Goal: Task Accomplishment & Management: Complete application form

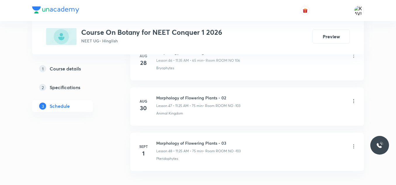
scroll to position [2458, 0]
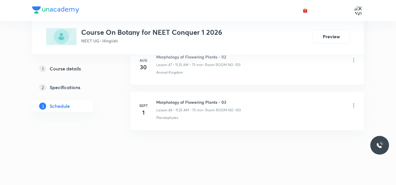
click at [175, 102] on h6 "Morphology of Flowering Plants - 03" at bounding box center [198, 102] width 84 height 6
copy h6 "Morphology of Flowering Plants - 03"
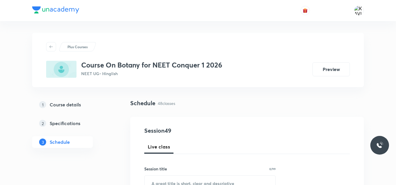
scroll to position [75, 0]
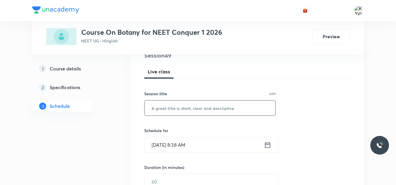
click at [185, 110] on input "text" at bounding box center [210, 108] width 131 height 15
paste input "Morphology of Flowering Plants - 03"
type input "Morphology of Flowering Plants - 04"
click at [267, 144] on icon at bounding box center [267, 145] width 5 height 6
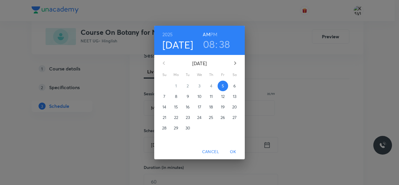
click at [205, 47] on h3 "08" at bounding box center [209, 44] width 12 height 12
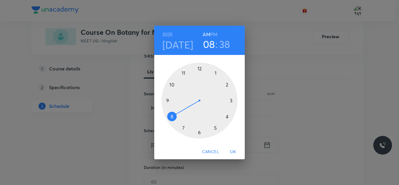
click at [173, 87] on div at bounding box center [200, 101] width 76 height 76
click at [199, 69] on div at bounding box center [200, 101] width 76 height 76
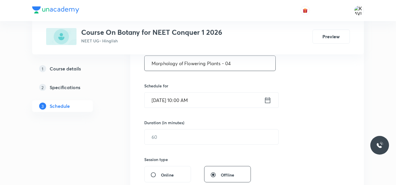
scroll to position [120, 0]
click at [179, 135] on input "text" at bounding box center [212, 136] width 134 height 15
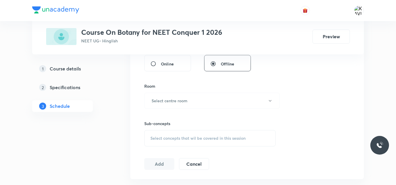
scroll to position [231, 0]
type input "75"
click at [174, 99] on h6 "Select centre room" at bounding box center [170, 100] width 36 height 6
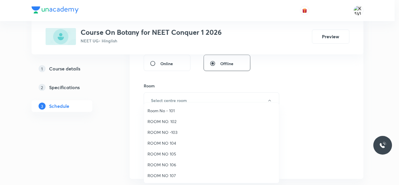
click at [168, 134] on span "ROOM NO -103" at bounding box center [212, 132] width 128 height 6
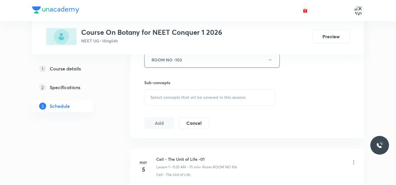
scroll to position [274, 0]
click at [176, 96] on span "Select concepts that wil be covered in this session" at bounding box center [198, 95] width 95 height 5
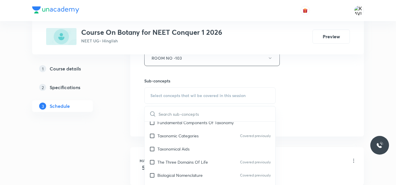
scroll to position [184, 0]
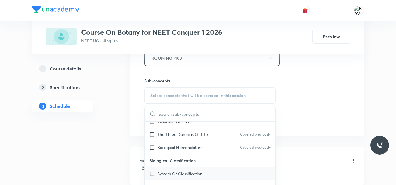
click at [181, 175] on p "System Of Classification" at bounding box center [180, 174] width 45 height 6
checkbox input "true"
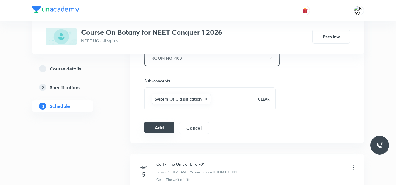
click at [153, 133] on button "Add" at bounding box center [159, 128] width 30 height 12
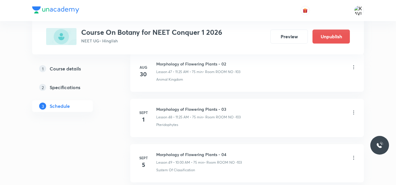
scroll to position [2235, 0]
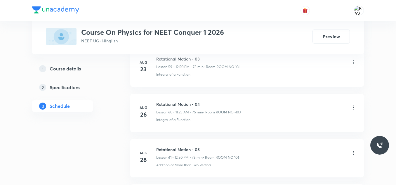
scroll to position [3228, 0]
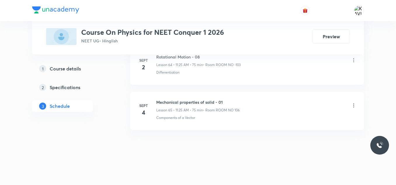
click at [188, 102] on h6 "Mechanical properties of solid - 01" at bounding box center [198, 102] width 84 height 6
copy h6 "Mechanical properties of solid - 01"
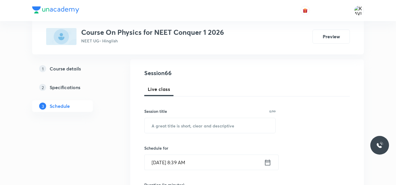
scroll to position [62, 0]
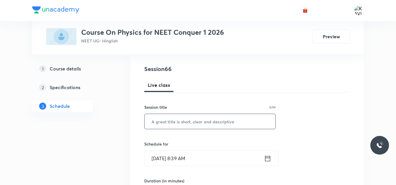
click at [184, 120] on input "text" at bounding box center [210, 121] width 131 height 15
paste input "Mechanical properties of solid - 01"
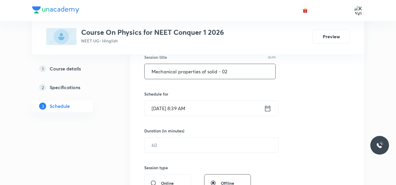
scroll to position [112, 0]
type input "Mechanical properties of solid - 02"
click at [269, 111] on icon at bounding box center [267, 108] width 5 height 6
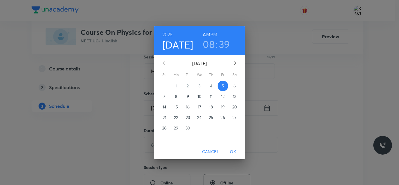
click at [207, 46] on h3 "08" at bounding box center [209, 44] width 12 height 12
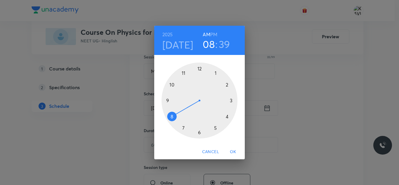
click at [184, 74] on div at bounding box center [200, 101] width 76 height 76
click at [218, 130] on div at bounding box center [200, 101] width 76 height 76
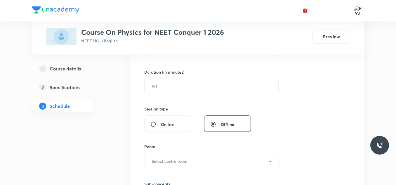
scroll to position [171, 0]
click at [174, 85] on input "text" at bounding box center [212, 86] width 134 height 15
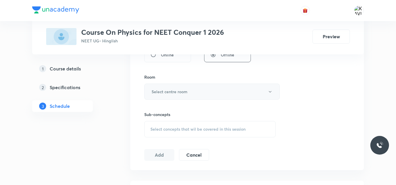
scroll to position [242, 0]
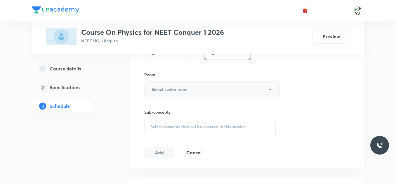
type input "75"
click at [184, 91] on h6 "Select centre room" at bounding box center [170, 89] width 36 height 6
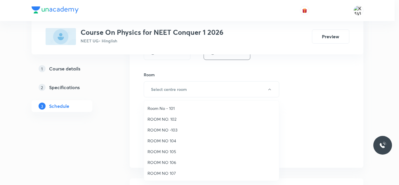
click at [176, 127] on span "ROOM NO -103" at bounding box center [212, 130] width 128 height 6
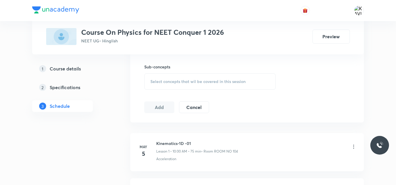
scroll to position [288, 0]
click at [201, 82] on span "Select concepts that wil be covered in this session" at bounding box center [198, 81] width 95 height 5
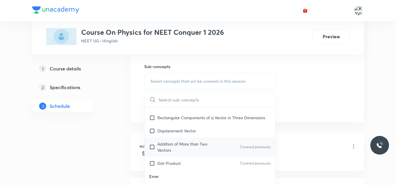
scroll to position [516, 0]
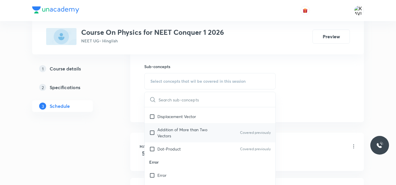
click at [191, 136] on p "Addition of More than Two Vectors" at bounding box center [187, 133] width 59 height 12
checkbox input "true"
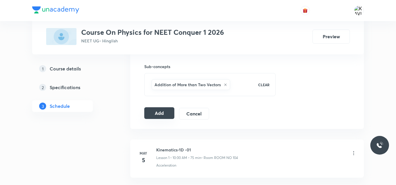
click at [163, 113] on button "Add" at bounding box center [159, 113] width 30 height 12
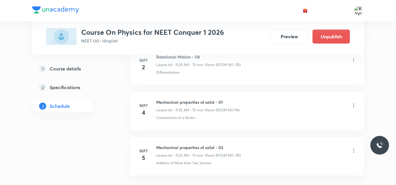
scroll to position [3005, 0]
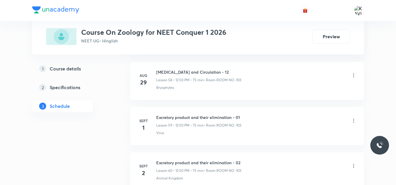
scroll to position [3047, 0]
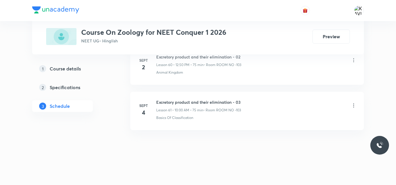
click at [210, 101] on h6 "Excretory product and their elimination - 03" at bounding box center [198, 102] width 85 height 6
copy h6 "Excretory product and their elimination - 03"
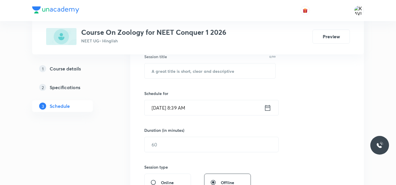
scroll to position [114, 0]
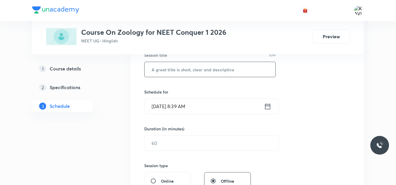
click at [163, 70] on input "text" at bounding box center [210, 69] width 131 height 15
paste input "Excretory product and their elimination - 03"
type input "Excretory product and their elimination - 04"
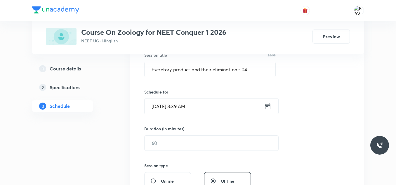
click at [270, 106] on icon at bounding box center [267, 106] width 5 height 6
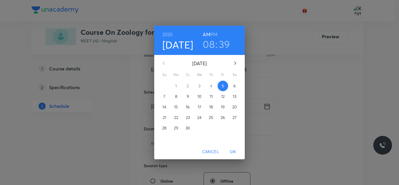
click at [218, 35] on div "2025 Sep 5 08 : 39 AM PM" at bounding box center [199, 40] width 81 height 20
click at [211, 37] on h6 "PM" at bounding box center [213, 34] width 7 height 8
click at [210, 44] on h3 "08" at bounding box center [209, 44] width 12 height 12
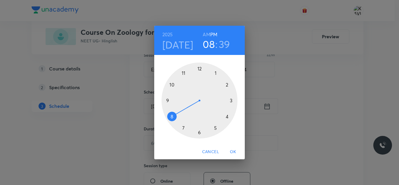
click at [200, 64] on div at bounding box center [200, 101] width 76 height 76
click at [173, 86] on div at bounding box center [200, 101] width 76 height 76
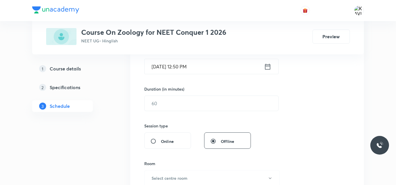
scroll to position [154, 0]
click at [196, 108] on input "text" at bounding box center [212, 103] width 134 height 15
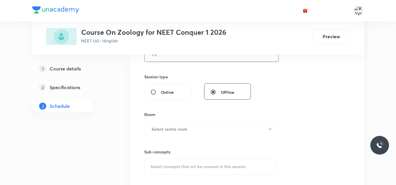
scroll to position [203, 0]
type input "75"
click at [197, 127] on button "Select centre room" at bounding box center [212, 129] width 136 height 16
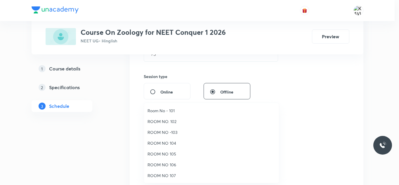
click at [182, 132] on span "ROOM NO -103" at bounding box center [212, 132] width 128 height 6
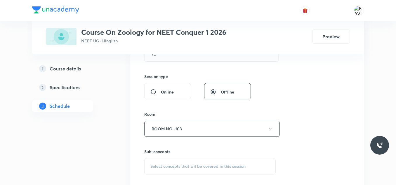
scroll to position [250, 0]
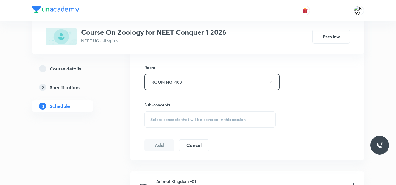
click at [186, 122] on span "Select concepts that wil be covered in this session" at bounding box center [198, 119] width 95 height 5
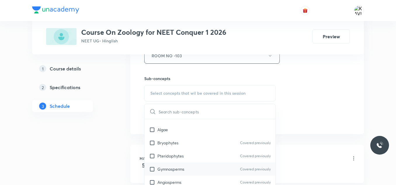
scroll to position [407, 0]
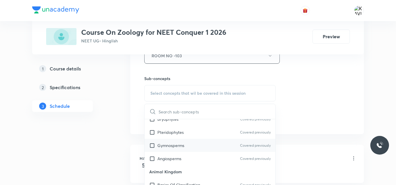
click at [172, 148] on div "Gymnosperms Covered previously" at bounding box center [210, 145] width 131 height 13
checkbox input "true"
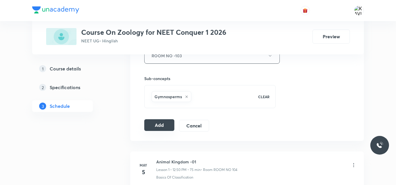
click at [153, 131] on div "Add Cancel" at bounding box center [179, 126] width 70 height 12
click at [158, 128] on button "Add" at bounding box center [159, 125] width 30 height 12
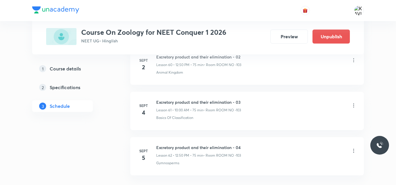
scroll to position [2824, 0]
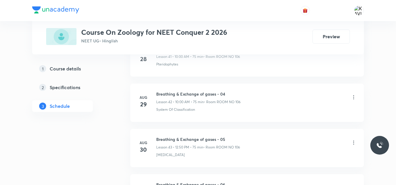
scroll to position [2322, 0]
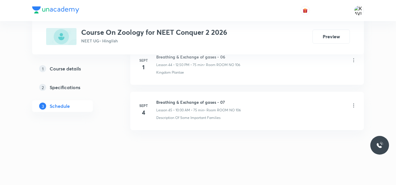
click at [191, 103] on h6 "Breathing & Exchange of gases - 07" at bounding box center [198, 102] width 85 height 6
copy h6 "Breathing & Exchange of gases - 07"
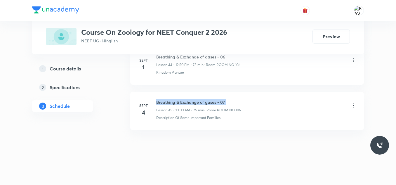
copy h6 "Breathing & Exchange of gases - 07"
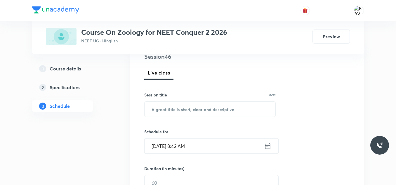
scroll to position [74, 0]
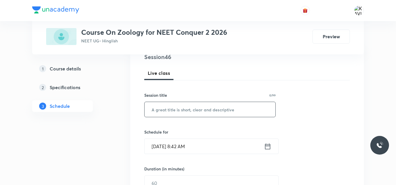
click at [177, 108] on input "text" at bounding box center [210, 109] width 131 height 15
paste input "Breathing & Exchange of gases - 07"
type input "Breathing & Exchange of gases - 08"
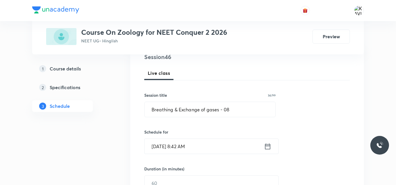
click at [266, 148] on icon at bounding box center [267, 146] width 5 height 6
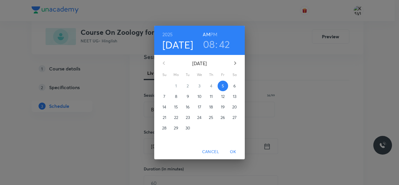
click at [210, 46] on h3 "08" at bounding box center [209, 44] width 12 height 12
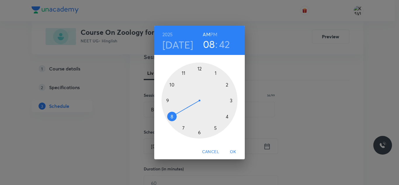
click at [173, 85] on div at bounding box center [200, 101] width 76 height 76
click at [200, 71] on div at bounding box center [200, 101] width 76 height 76
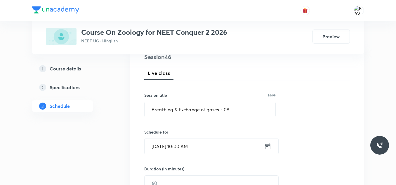
scroll to position [145, 0]
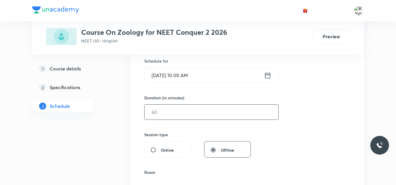
click at [170, 115] on input "text" at bounding box center [212, 112] width 134 height 15
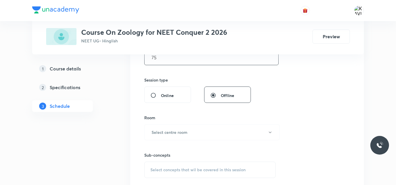
scroll to position [200, 0]
type input "75"
click at [163, 134] on h6 "Select centre room" at bounding box center [170, 132] width 36 height 6
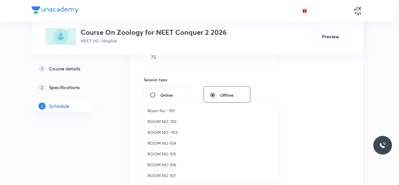
click at [174, 163] on span "ROOM NO 106" at bounding box center [212, 165] width 128 height 6
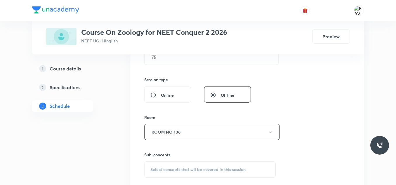
scroll to position [244, 0]
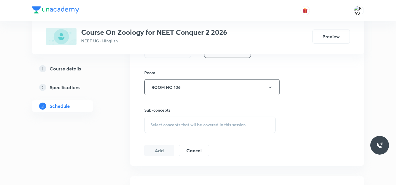
click at [171, 123] on span "Select concepts that wil be covered in this session" at bounding box center [198, 124] width 95 height 5
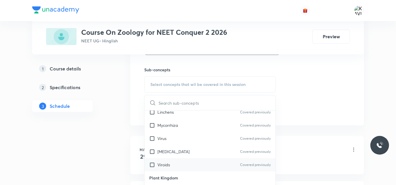
scroll to position [320, 0]
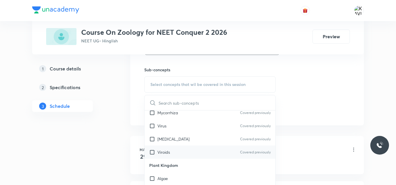
click at [183, 155] on div "Viroids Covered previously" at bounding box center [210, 152] width 131 height 13
checkbox input "true"
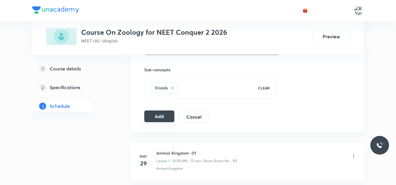
click at [155, 116] on button "Add" at bounding box center [159, 116] width 30 height 12
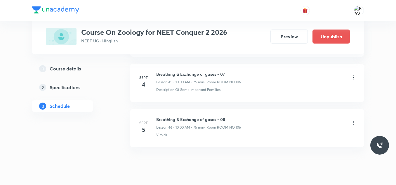
scroll to position [2099, 0]
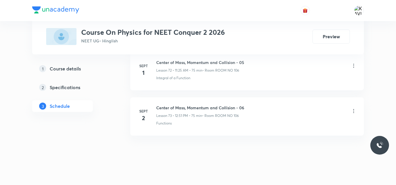
scroll to position [3591, 0]
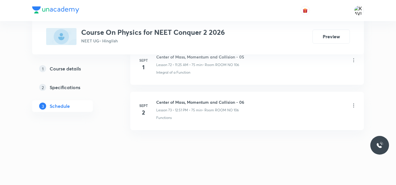
click at [192, 101] on h6 "Center of Mass, Momentum and Collision - 06" at bounding box center [200, 102] width 88 height 6
copy h6 "Center of Mass, Momentum and Collision - 06"
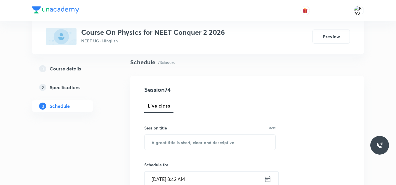
scroll to position [42, 0]
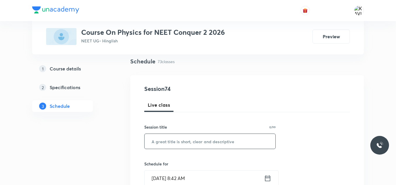
click at [176, 139] on input "text" at bounding box center [210, 141] width 131 height 15
paste input "Center of Mass, Momentum and Collision - 06"
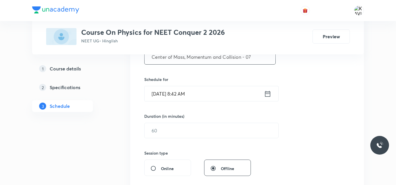
scroll to position [127, 0]
type input "Center of Mass, Momentum and Collision - 07"
click at [266, 93] on icon at bounding box center [267, 93] width 5 height 6
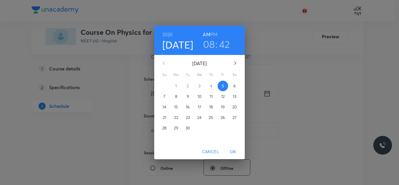
click at [209, 43] on h3 "08" at bounding box center [209, 44] width 12 height 12
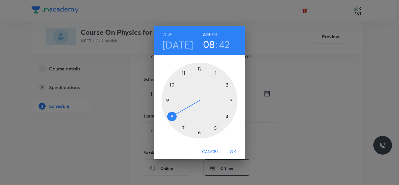
click at [182, 74] on div at bounding box center [200, 101] width 76 height 76
click at [213, 124] on div at bounding box center [200, 101] width 76 height 76
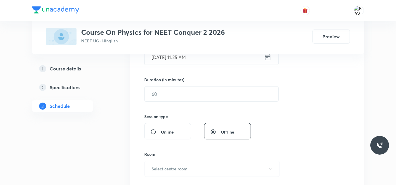
scroll to position [165, 0]
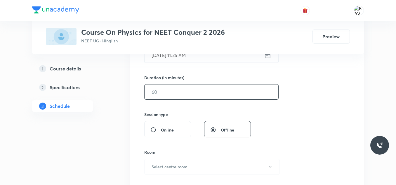
click at [195, 93] on input "text" at bounding box center [212, 91] width 134 height 15
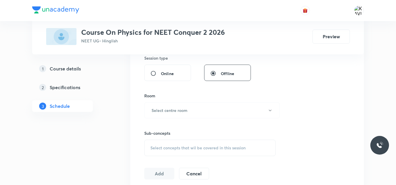
scroll to position [222, 0]
type input "75"
click at [185, 115] on button "Select centre room" at bounding box center [212, 110] width 136 height 16
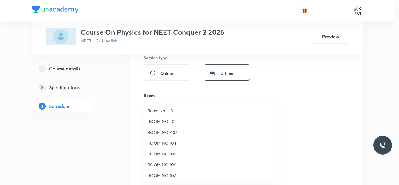
click at [173, 165] on span "ROOM NO 106" at bounding box center [212, 165] width 128 height 6
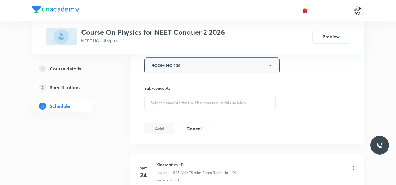
scroll to position [267, 0]
click at [176, 96] on div "Select concepts that wil be covered in this session" at bounding box center [210, 102] width 132 height 16
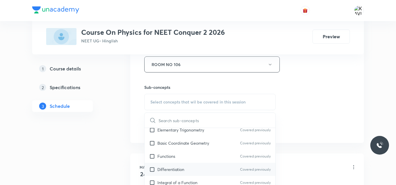
scroll to position [296, 0]
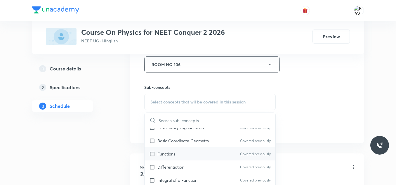
click at [180, 155] on div "Functions Covered previously" at bounding box center [210, 153] width 131 height 13
checkbox input "true"
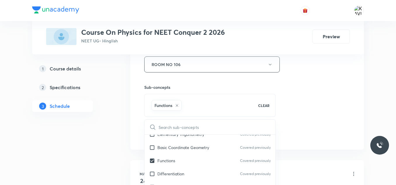
click at [309, 97] on div "Session 74 Live class Session title 43/99 Center of Mass, Momentum and Collisio…" at bounding box center [247, -1] width 206 height 281
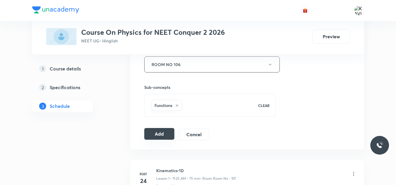
click at [151, 138] on button "Add" at bounding box center [159, 134] width 30 height 12
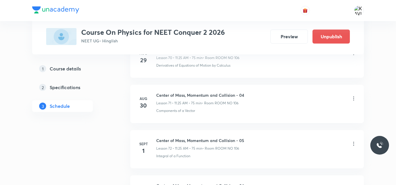
scroll to position [3367, 0]
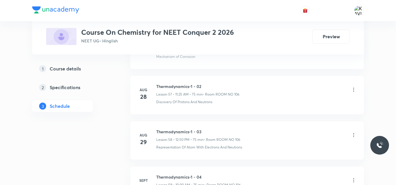
scroll to position [3047, 0]
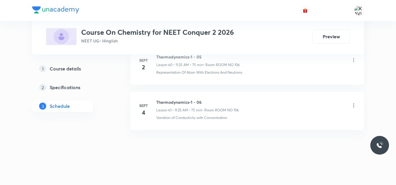
click at [176, 104] on h6 "Thermodynamics-1 - 06" at bounding box center [197, 102] width 83 height 6
copy h6 "Thermodynamics-1 - 06"
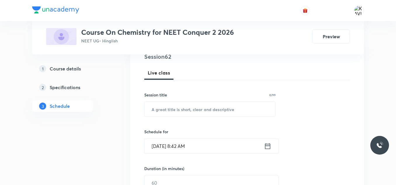
scroll to position [74, 0]
click at [186, 113] on input "text" at bounding box center [210, 108] width 131 height 15
paste input "Thermodynamics-1 - 06"
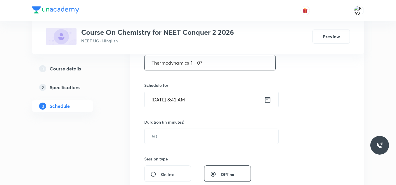
scroll to position [122, 0]
type input "Thermodynamics-1 - 07"
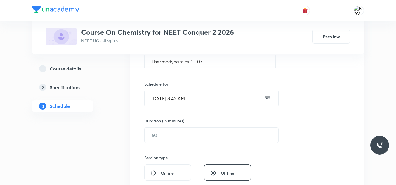
click at [266, 99] on icon at bounding box center [267, 98] width 5 height 6
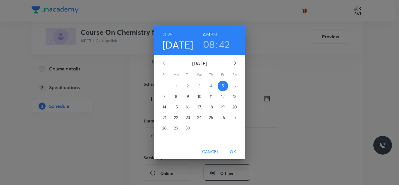
click at [214, 33] on h6 "PM" at bounding box center [213, 34] width 7 height 8
click at [210, 44] on h3 "08" at bounding box center [209, 44] width 12 height 12
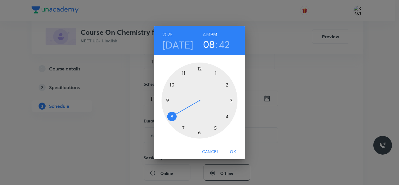
click at [210, 44] on h3 "08" at bounding box center [209, 44] width 12 height 12
click at [201, 68] on div at bounding box center [200, 101] width 76 height 76
click at [173, 84] on div at bounding box center [200, 101] width 76 height 76
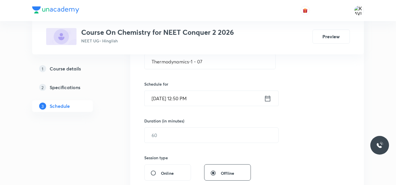
scroll to position [176, 0]
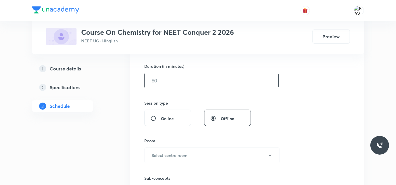
click at [208, 82] on input "text" at bounding box center [212, 80] width 134 height 15
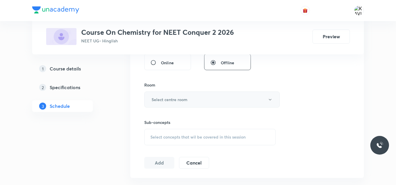
type input "75"
click at [177, 99] on h6 "Select centre room" at bounding box center [170, 99] width 36 height 6
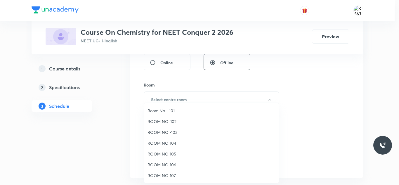
click at [163, 162] on span "ROOM NO 106" at bounding box center [212, 165] width 128 height 6
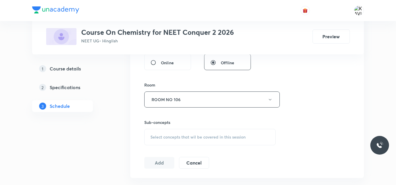
scroll to position [269, 0]
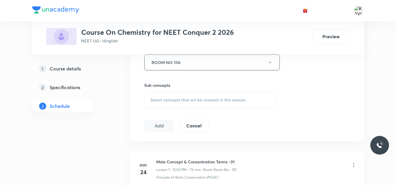
click at [172, 106] on div "Select concepts that wil be covered in this session" at bounding box center [210, 100] width 132 height 16
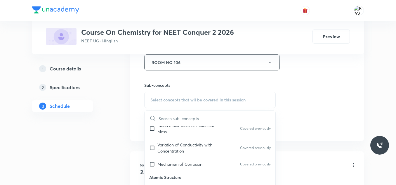
scroll to position [261, 0]
click at [185, 161] on p "Mechanism of Corrosion" at bounding box center [180, 164] width 45 height 6
checkbox input "true"
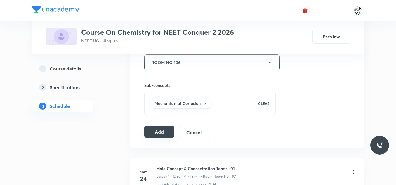
click at [159, 135] on button "Add" at bounding box center [159, 132] width 30 height 12
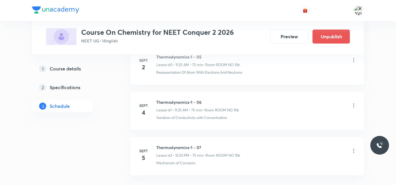
scroll to position [2824, 0]
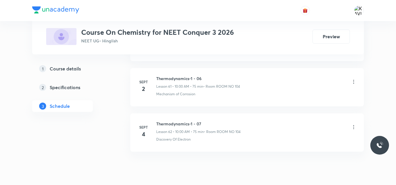
scroll to position [3092, 0]
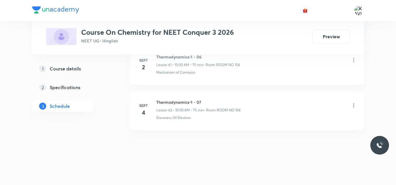
click at [158, 99] on h6 "Thermodynamics-1 - 07" at bounding box center [198, 102] width 84 height 6
copy h6 "Thermodynamics-1 - 07"
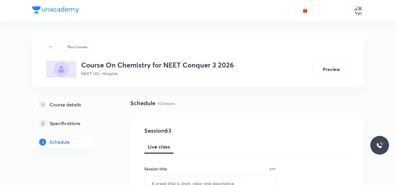
scroll to position [89, 0]
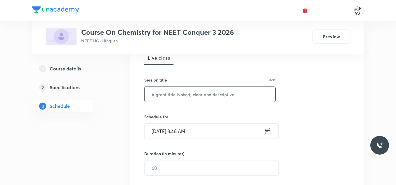
click at [189, 98] on input "text" at bounding box center [210, 94] width 131 height 15
paste input "Thermodynamics-1 - 07"
type input "Thermodynamics-1 - 08"
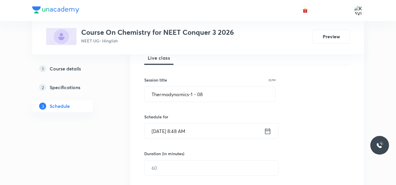
click at [270, 130] on icon at bounding box center [267, 131] width 5 height 6
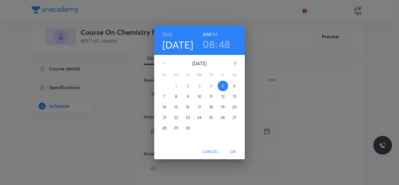
click at [211, 43] on h3 "08" at bounding box center [209, 44] width 12 height 12
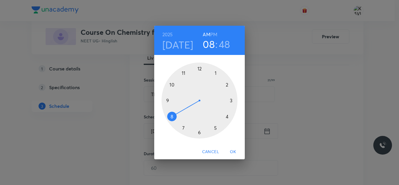
click at [171, 84] on div at bounding box center [200, 101] width 76 height 76
click at [200, 71] on div at bounding box center [200, 101] width 76 height 76
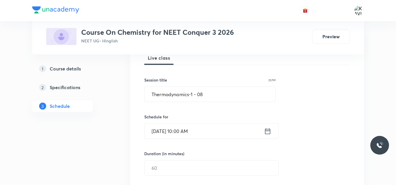
scroll to position [131, 0]
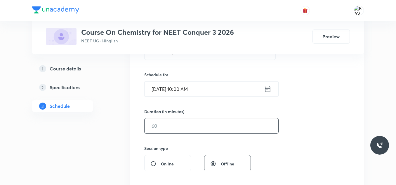
click at [182, 131] on input "text" at bounding box center [212, 125] width 134 height 15
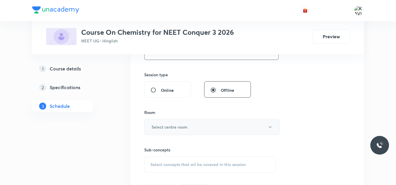
scroll to position [205, 0]
type input "75"
click at [185, 120] on button "Select centre room" at bounding box center [212, 126] width 136 height 16
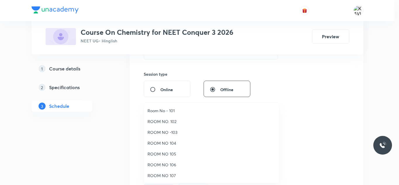
click at [172, 144] on span "ROOM NO 104" at bounding box center [212, 143] width 128 height 6
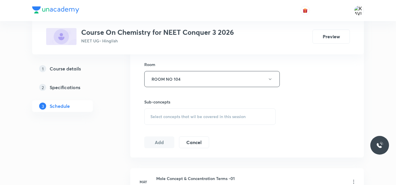
scroll to position [253, 0]
click at [152, 117] on span "Select concepts that wil be covered in this session" at bounding box center [198, 116] width 95 height 5
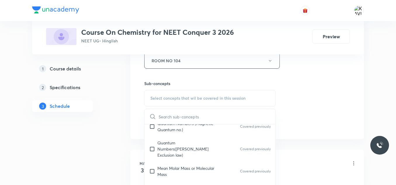
scroll to position [243, 0]
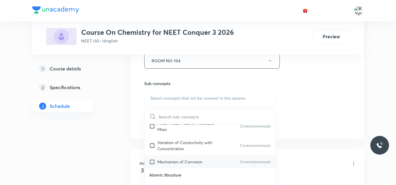
click at [172, 159] on p "Mechanism of Corrosion" at bounding box center [180, 162] width 45 height 6
checkbox input "true"
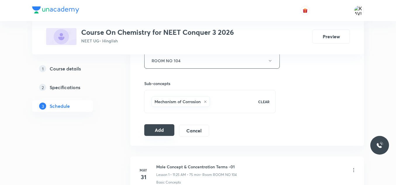
click at [156, 134] on button "Add" at bounding box center [159, 130] width 30 height 12
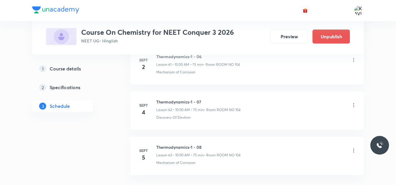
scroll to position [2869, 0]
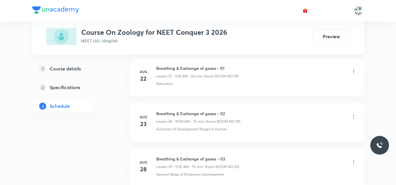
scroll to position [2186, 0]
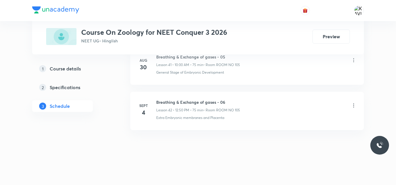
click at [201, 102] on h6 "Breathing & Exchange of gases - 06" at bounding box center [198, 102] width 84 height 6
copy h6 "Breathing & Exchange of gases - 06"
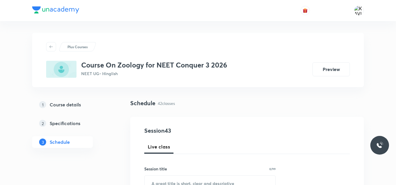
scroll to position [42, 0]
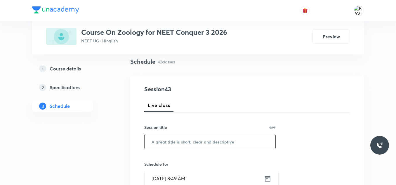
click at [155, 146] on input "text" at bounding box center [210, 141] width 131 height 15
paste input "Breathing & Exchange of gases - 06"
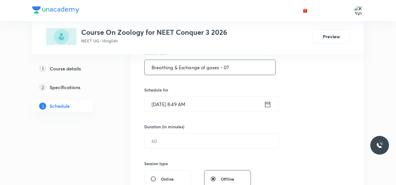
scroll to position [116, 0]
type input "Breathing & Exchange of gases - 07"
click at [267, 101] on icon at bounding box center [267, 104] width 7 height 8
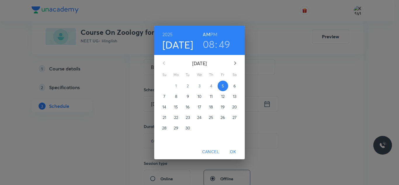
click at [206, 45] on h3 "08" at bounding box center [209, 44] width 12 height 12
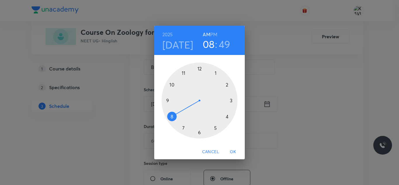
click at [206, 45] on h3 "08" at bounding box center [209, 44] width 12 height 12
click at [185, 74] on div at bounding box center [200, 101] width 76 height 76
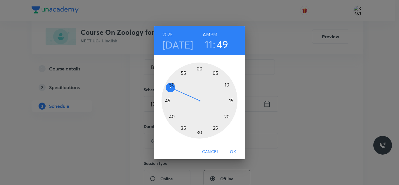
click at [216, 127] on div at bounding box center [200, 101] width 76 height 76
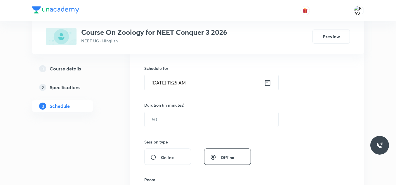
scroll to position [138, 0]
click at [170, 127] on div "Session 43 Live class Session title 34/99 Breathing & Exchange of gases - 07 ​ …" at bounding box center [247, 126] width 206 height 274
click at [170, 123] on input "text" at bounding box center [212, 119] width 134 height 15
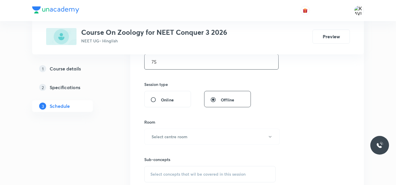
scroll to position [195, 0]
type input "75"
click at [186, 135] on h6 "Select centre room" at bounding box center [170, 136] width 36 height 6
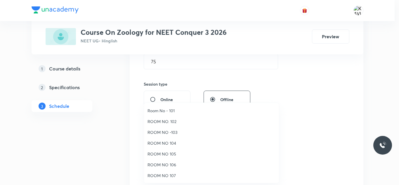
click at [176, 141] on span "ROOM NO 104" at bounding box center [212, 143] width 128 height 6
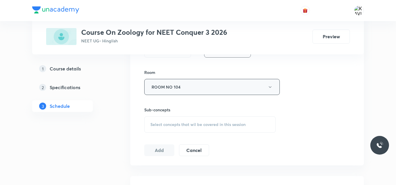
scroll to position [253, 0]
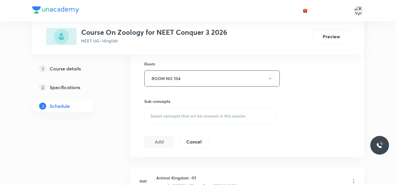
click at [191, 117] on span "Select concepts that wil be covered in this session" at bounding box center [198, 116] width 95 height 5
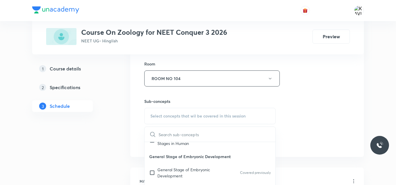
scroll to position [331, 0]
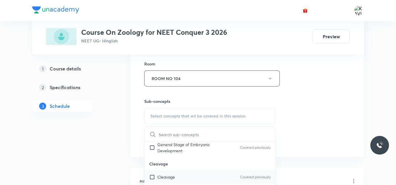
click at [182, 174] on div "Cleavage Covered previously" at bounding box center [210, 176] width 131 height 13
checkbox input "true"
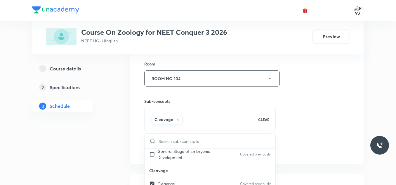
click at [311, 106] on div "Session 43 Live class Session title 34/99 Breathing & Exchange of gases - 07 ​ …" at bounding box center [247, 13] width 206 height 281
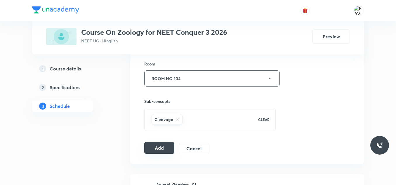
click at [160, 145] on button "Add" at bounding box center [159, 148] width 30 height 12
click at [157, 147] on button "Add" at bounding box center [159, 148] width 30 height 12
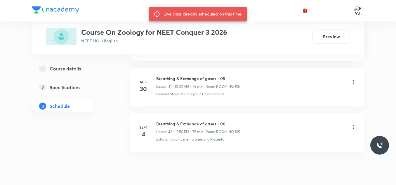
scroll to position [2193, 0]
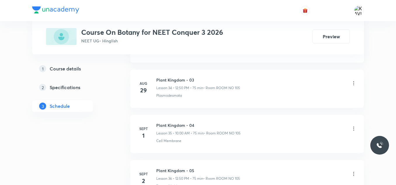
scroll to position [1914, 0]
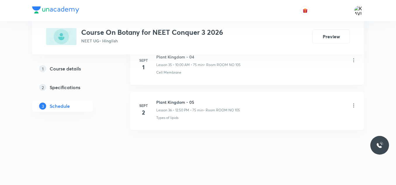
click at [168, 100] on h6 "Plant Kingdom - 05" at bounding box center [198, 102] width 84 height 6
copy h6 "Plant Kingdom - 05"
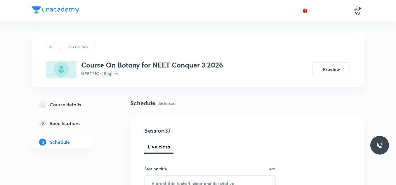
scroll to position [55, 0]
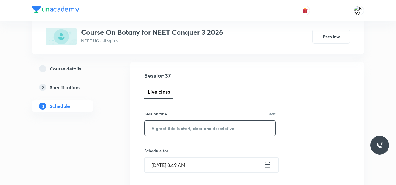
click at [179, 130] on input "text" at bounding box center [210, 128] width 131 height 15
paste input "Plant Kingdom - 05"
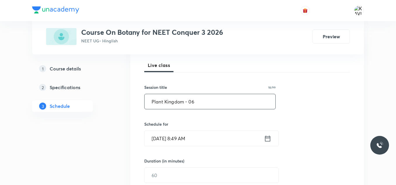
scroll to position [83, 0]
type input "Plant Kingdom - 06"
click at [269, 137] on icon at bounding box center [267, 137] width 7 height 8
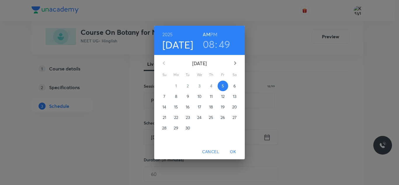
click at [213, 32] on h6 "PM" at bounding box center [213, 34] width 7 height 8
click at [209, 42] on h3 "08" at bounding box center [209, 44] width 12 height 12
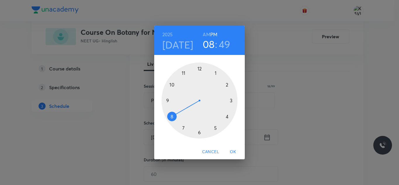
click at [199, 69] on div at bounding box center [200, 101] width 76 height 76
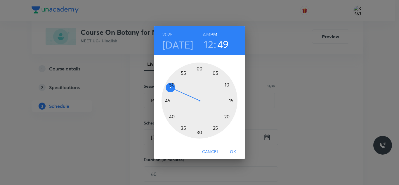
click at [172, 84] on div at bounding box center [200, 101] width 76 height 76
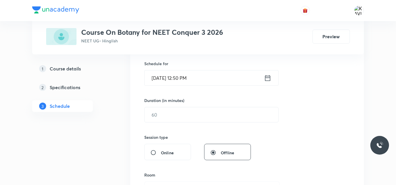
scroll to position [144, 0]
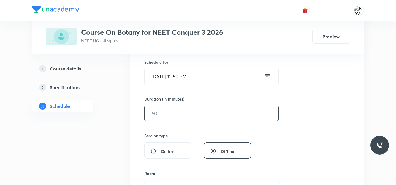
click at [172, 113] on input "text" at bounding box center [212, 113] width 134 height 15
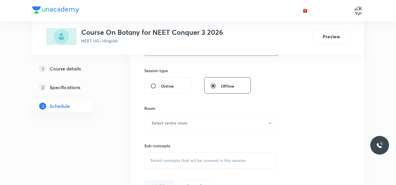
scroll to position [209, 0]
type input "75"
click at [189, 120] on button "Select centre room" at bounding box center [212, 123] width 136 height 16
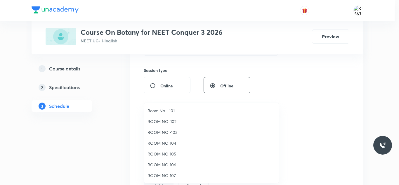
click at [179, 144] on span "ROOM NO 104" at bounding box center [212, 143] width 128 height 6
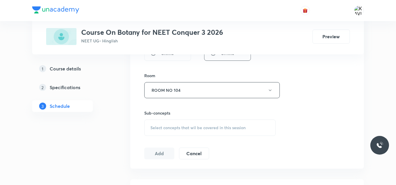
scroll to position [242, 0]
click at [167, 132] on div "Select concepts that wil be covered in this session" at bounding box center [210, 127] width 132 height 16
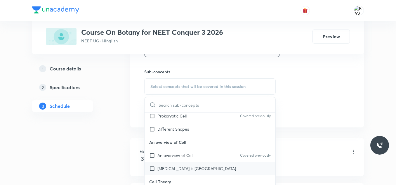
scroll to position [450, 0]
click at [199, 148] on p "An overview of Cell" at bounding box center [210, 141] width 131 height 13
click at [192, 158] on div "An overview of Cell Covered previously" at bounding box center [210, 154] width 131 height 13
checkbox input "true"
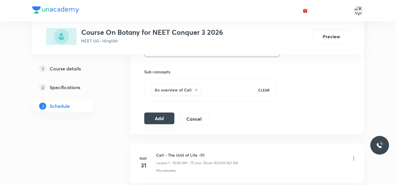
click at [153, 118] on button "Add" at bounding box center [159, 119] width 30 height 12
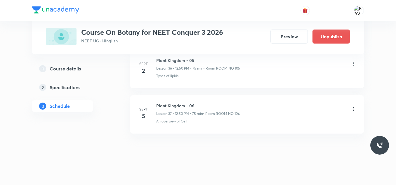
scroll to position [1691, 0]
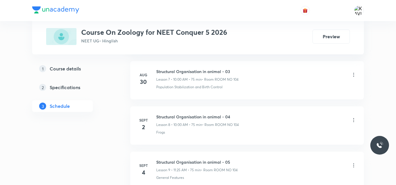
scroll to position [691, 0]
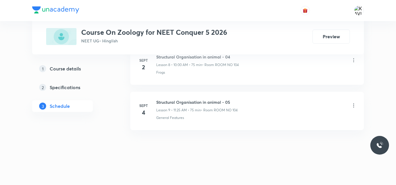
click at [189, 95] on li "[DATE] Structural Organisation in animal - 05 Lesson 9 • 11:25 AM • 75 min • Ro…" at bounding box center [247, 111] width 234 height 38
copy h6 "Structural Organisation in animal - 05"
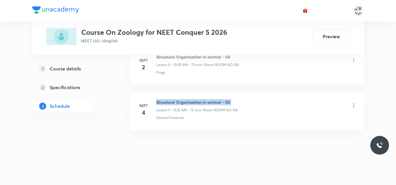
copy h6 "Structural Organisation in animal - 05"
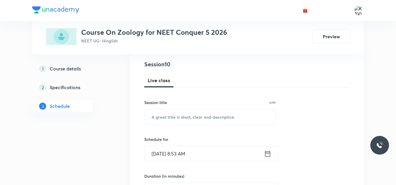
scroll to position [70, 0]
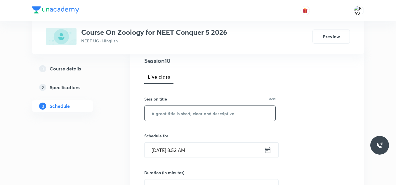
click at [192, 114] on input "text" at bounding box center [210, 113] width 131 height 15
paste input "Structural Organisation in animal - 05"
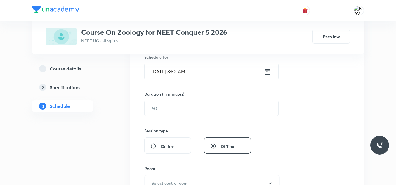
scroll to position [149, 0]
type input "Structural Organisation in animal - 06"
click at [269, 73] on icon at bounding box center [267, 71] width 7 height 8
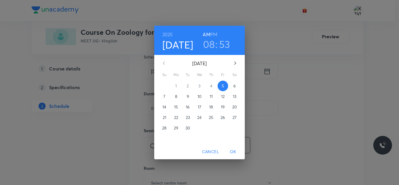
click at [210, 47] on h3 "08" at bounding box center [209, 44] width 12 height 12
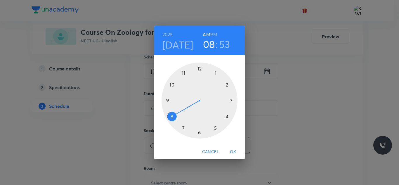
click at [172, 86] on div at bounding box center [200, 101] width 76 height 76
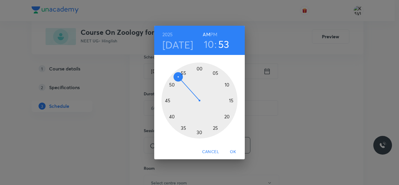
click at [200, 72] on div at bounding box center [200, 101] width 76 height 76
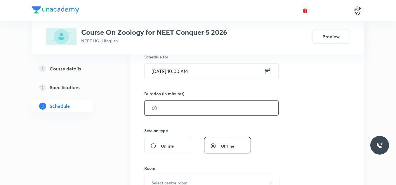
scroll to position [174, 0]
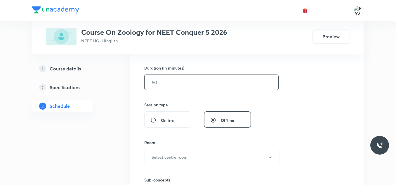
click at [203, 83] on input "text" at bounding box center [212, 82] width 134 height 15
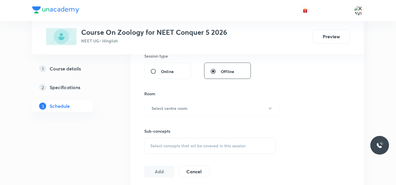
scroll to position [224, 0]
type input "75"
click at [192, 114] on button "Select centre room" at bounding box center [212, 108] width 136 height 16
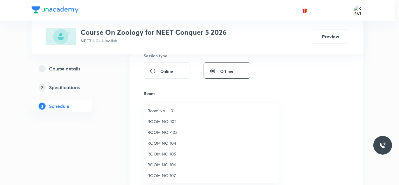
click at [166, 147] on li "ROOM NO 104" at bounding box center [211, 143] width 135 height 11
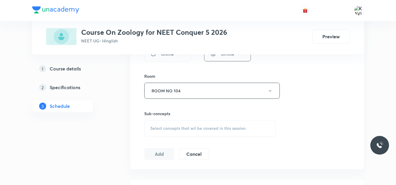
scroll to position [241, 0]
click at [178, 128] on span "Select concepts that wil be covered in this session" at bounding box center [198, 128] width 95 height 5
click at [189, 91] on button "ROOM NO 104" at bounding box center [212, 90] width 136 height 16
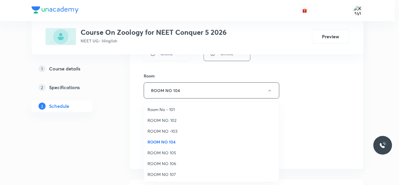
click at [174, 171] on li "ROOM NO 107" at bounding box center [211, 174] width 135 height 11
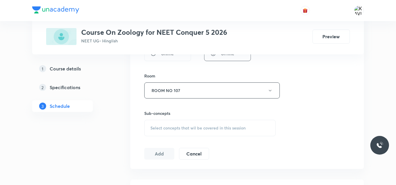
scroll to position [274, 0]
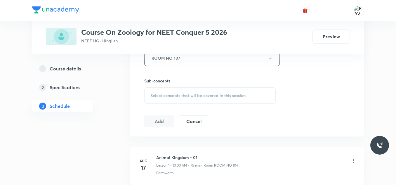
click at [193, 96] on span "Select concepts that wil be covered in this session" at bounding box center [198, 95] width 95 height 5
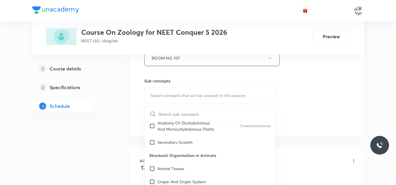
scroll to position [254, 0]
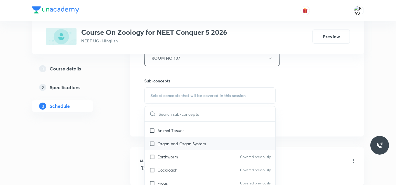
click at [193, 146] on p "Organ And Organ System" at bounding box center [182, 144] width 49 height 6
checkbox input "true"
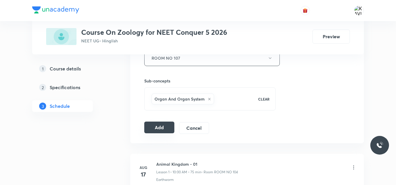
click at [156, 125] on button "Add" at bounding box center [159, 128] width 30 height 12
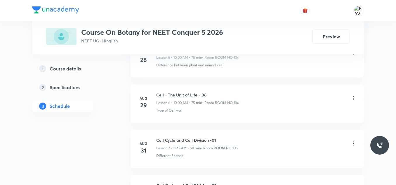
scroll to position [691, 0]
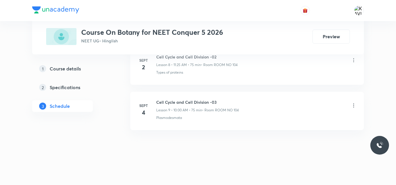
click at [210, 98] on li "[DATE] Cell Cycle and Cell Division -03 Lesson 9 • 10:00 AM • 75 min • Room ROO…" at bounding box center [247, 111] width 234 height 38
copy h6 "Cell Cycle and Cell Division -03"
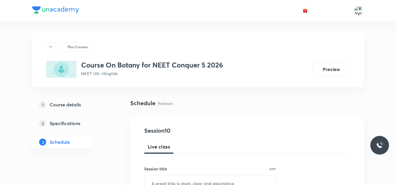
scroll to position [79, 0]
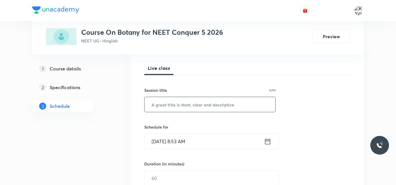
click at [167, 111] on input "text" at bounding box center [210, 104] width 131 height 15
paste input "Cell Cycle and Cell Division -03"
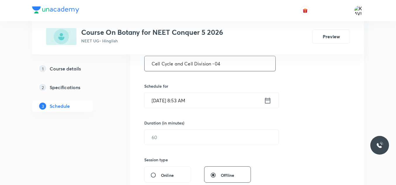
type input "Cell Cycle and Cell Division -04"
click at [269, 100] on icon at bounding box center [267, 100] width 5 height 6
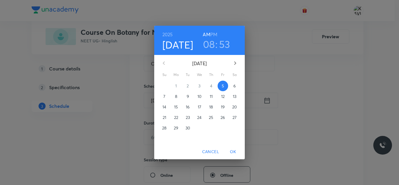
click at [207, 47] on h3 "08" at bounding box center [209, 44] width 12 height 12
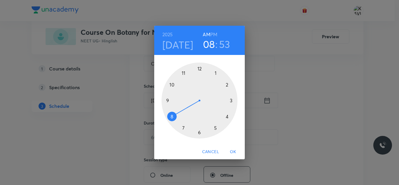
click at [184, 75] on div at bounding box center [200, 101] width 76 height 76
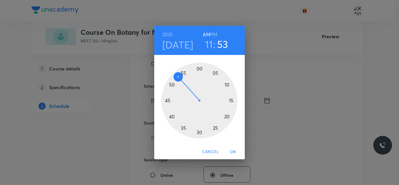
click at [216, 127] on div at bounding box center [200, 101] width 76 height 76
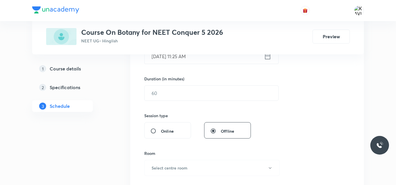
scroll to position [164, 0]
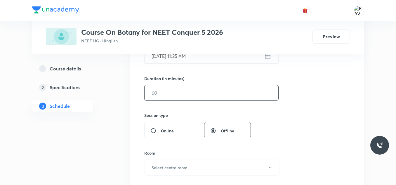
click at [175, 94] on input "text" at bounding box center [212, 92] width 134 height 15
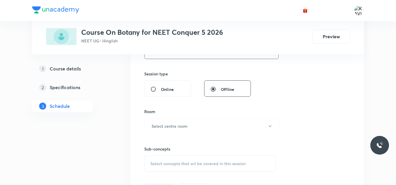
scroll to position [206, 0]
type input "75"
click at [177, 117] on div "Room Select centre room" at bounding box center [210, 121] width 132 height 26
click at [174, 125] on h6 "Select centre room" at bounding box center [170, 126] width 36 height 6
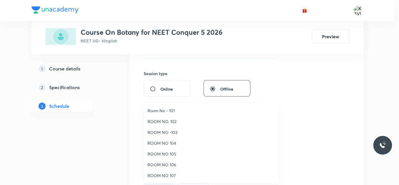
click at [169, 176] on span "ROOM NO 107" at bounding box center [212, 175] width 128 height 6
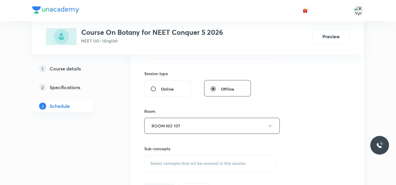
scroll to position [239, 0]
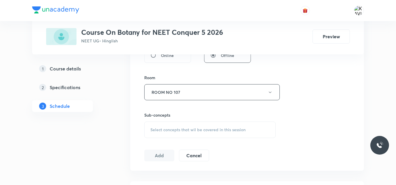
click at [184, 128] on span "Select concepts that wil be covered in this session" at bounding box center [198, 129] width 95 height 5
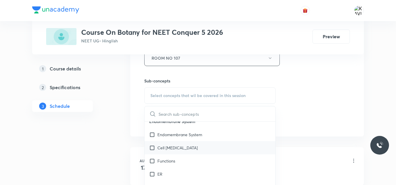
scroll to position [125, 0]
click at [204, 148] on div "Cell [MEDICAL_DATA]" at bounding box center [210, 147] width 131 height 13
checkbox input "true"
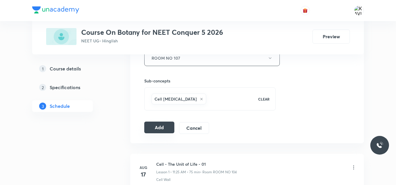
click at [159, 125] on button "Add" at bounding box center [159, 128] width 30 height 12
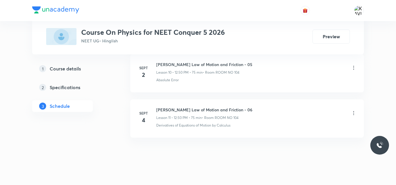
scroll to position [782, 0]
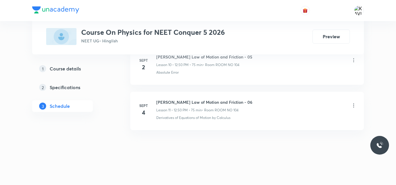
click at [194, 103] on h6 "[PERSON_NAME] Law of Motion and Friction - 06" at bounding box center [204, 102] width 96 height 6
click at [194, 103] on h6 "Newton's Law of Motion and Friction - 06" at bounding box center [204, 102] width 96 height 6
copy h6 "Newton's Law of Motion and Friction - 06"
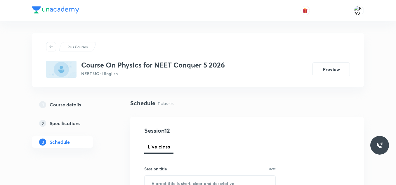
scroll to position [41, 0]
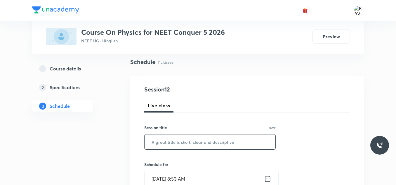
click at [164, 142] on input "text" at bounding box center [210, 141] width 131 height 15
paste input "Newton's Law of Motion and Friction - 06"
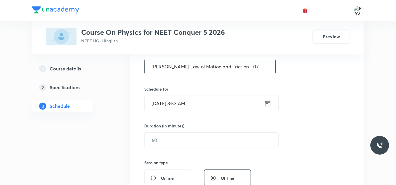
type input "Newton's Law of Motion and Friction - 07"
click at [265, 103] on icon at bounding box center [267, 103] width 7 height 8
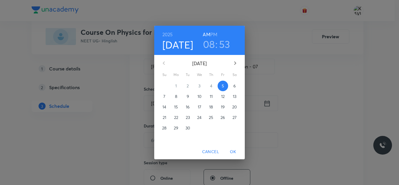
click at [216, 34] on h6 "PM" at bounding box center [213, 34] width 7 height 8
click at [213, 42] on h3 "08" at bounding box center [209, 44] width 12 height 12
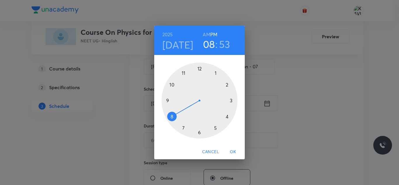
click at [201, 70] on div at bounding box center [200, 101] width 76 height 76
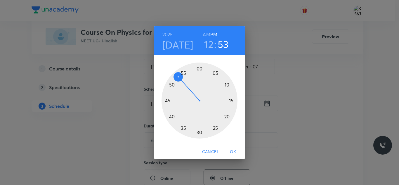
click at [171, 86] on div at bounding box center [200, 101] width 76 height 76
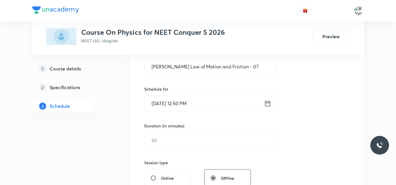
scroll to position [142, 0]
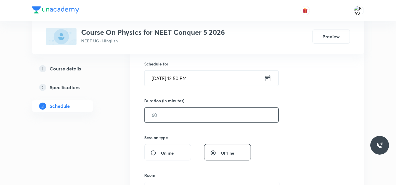
click at [182, 109] on input "text" at bounding box center [212, 115] width 134 height 15
type input "75"
click at [247, 103] on div "Duration (in minutes)" at bounding box center [197, 101] width 107 height 6
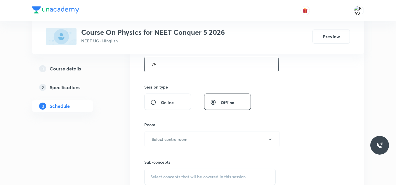
scroll to position [195, 0]
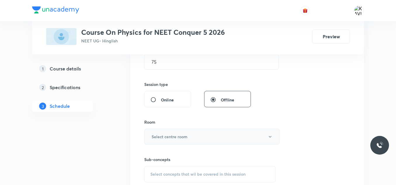
click at [164, 140] on button "Select centre room" at bounding box center [212, 137] width 136 height 16
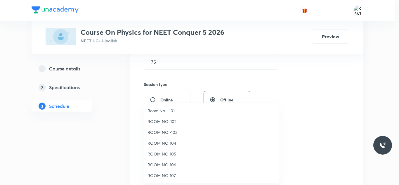
click at [170, 177] on span "ROOM NO 107" at bounding box center [212, 175] width 128 height 6
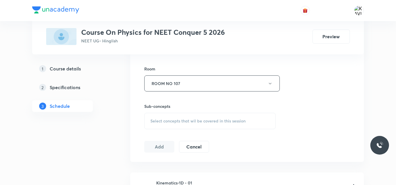
scroll to position [248, 0]
click at [168, 118] on span "Select concepts that wil be covered in this session" at bounding box center [198, 120] width 95 height 5
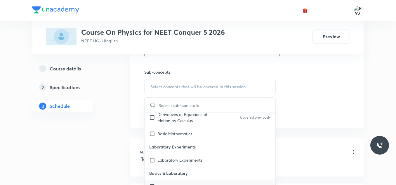
scroll to position [392, 0]
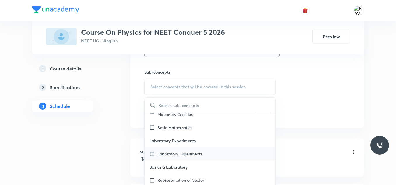
click at [202, 153] on p "Laboratory Experiments" at bounding box center [180, 154] width 45 height 6
checkbox input "true"
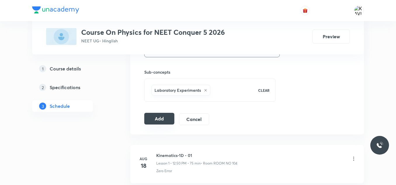
click at [158, 119] on button "Add" at bounding box center [159, 119] width 30 height 12
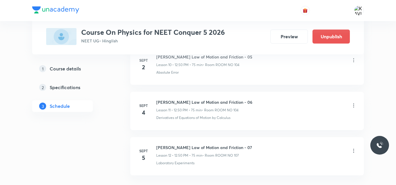
scroll to position [559, 0]
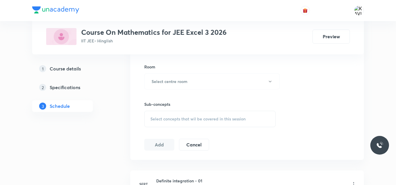
scroll to position [329, 0]
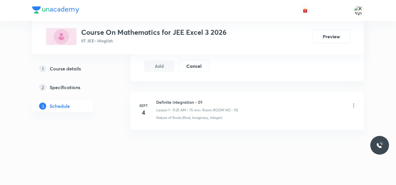
click at [190, 102] on h6 "Definite integration - 01" at bounding box center [197, 102] width 82 height 6
copy h6 "Definite integration - 01"
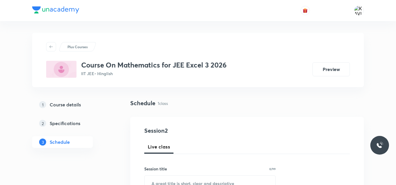
scroll to position [39, 0]
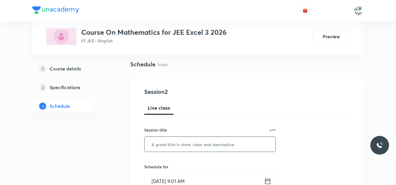
click at [183, 148] on input "text" at bounding box center [210, 144] width 131 height 15
paste input "Definite integration - 01"
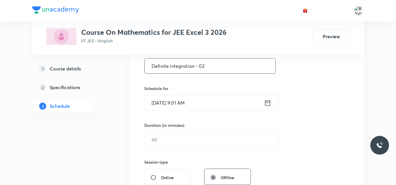
scroll to position [117, 0]
type input "Definite integration - 02"
click at [266, 104] on icon at bounding box center [267, 102] width 7 height 8
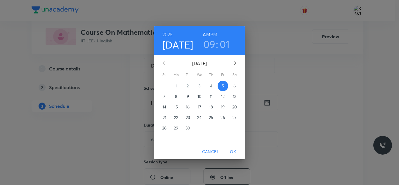
click at [213, 42] on h3 "09" at bounding box center [209, 44] width 12 height 12
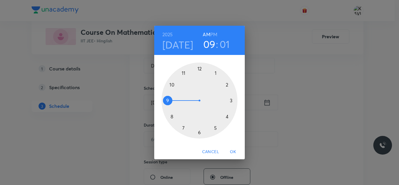
click at [184, 72] on div at bounding box center [200, 101] width 76 height 76
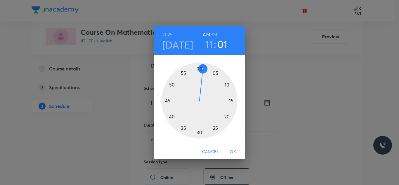
click at [214, 129] on div at bounding box center [200, 101] width 76 height 76
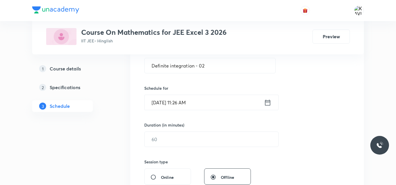
click at [267, 99] on icon at bounding box center [267, 102] width 7 height 8
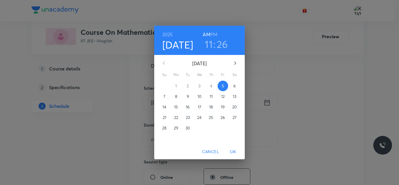
click at [220, 46] on h3 "26" at bounding box center [222, 44] width 11 height 12
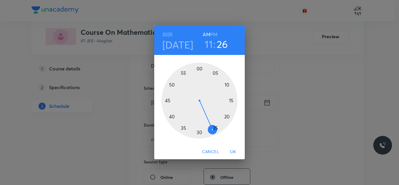
click at [217, 128] on div at bounding box center [200, 101] width 76 height 76
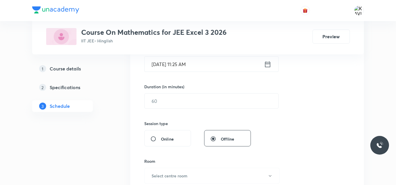
scroll to position [158, 0]
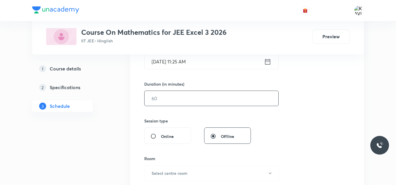
click at [175, 100] on input "text" at bounding box center [212, 98] width 134 height 15
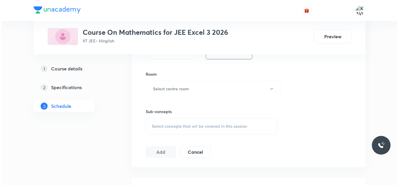
scroll to position [243, 0]
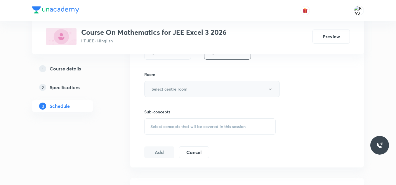
type input "75"
click at [200, 89] on button "Select centre room" at bounding box center [212, 89] width 136 height 16
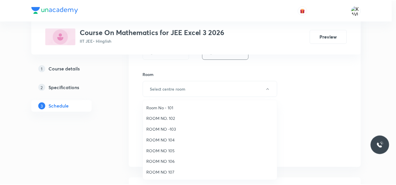
scroll to position [65, 0]
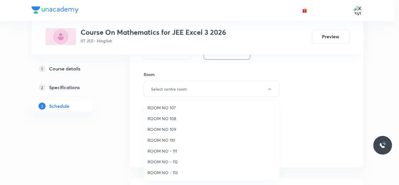
click at [178, 159] on span "ROOM NO - 112" at bounding box center [212, 162] width 128 height 6
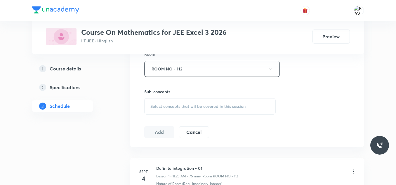
scroll to position [263, 0]
click at [198, 104] on span "Select concepts that wil be covered in this session" at bounding box center [198, 106] width 95 height 5
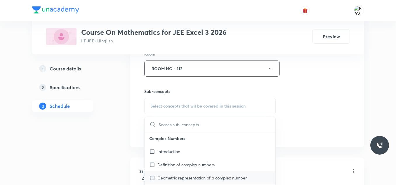
scroll to position [328, 0]
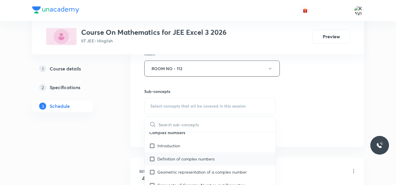
click at [180, 158] on p "Definition of complex numbers" at bounding box center [186, 159] width 57 height 6
checkbox input "true"
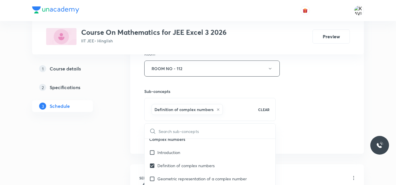
click at [311, 93] on div "Session 2 Live class Session title 25/99 Definite integration - 02 ​ Schedule f…" at bounding box center [247, 3] width 206 height 281
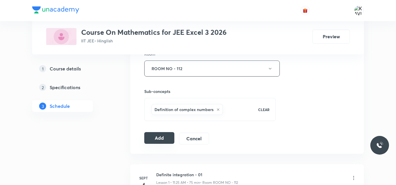
click at [159, 137] on button "Add" at bounding box center [159, 138] width 30 height 12
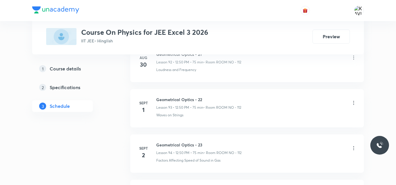
scroll to position [4587, 0]
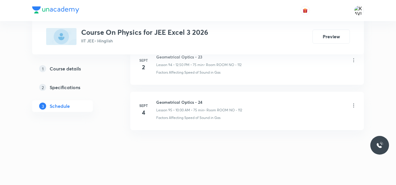
click at [200, 101] on h6 "Geometrical Optics - 24" at bounding box center [199, 102] width 86 height 6
copy h6 "Geometrical Optics - 24"
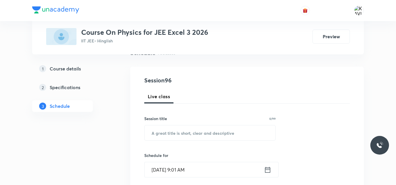
scroll to position [53, 0]
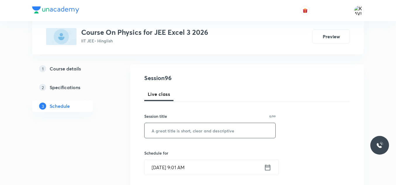
click at [186, 127] on input "text" at bounding box center [210, 130] width 131 height 15
paste input "Geometrical Optics - 24"
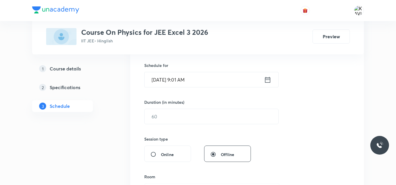
scroll to position [149, 0]
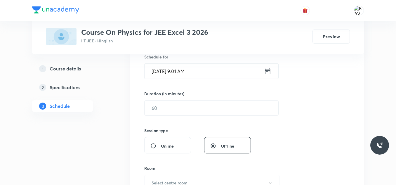
type input "Geometrical Optics - 25"
click at [268, 73] on icon at bounding box center [267, 71] width 7 height 8
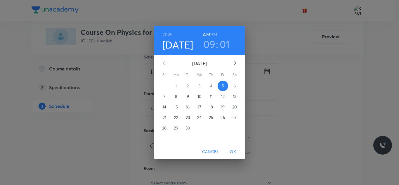
click at [207, 44] on h3 "09" at bounding box center [209, 44] width 12 height 12
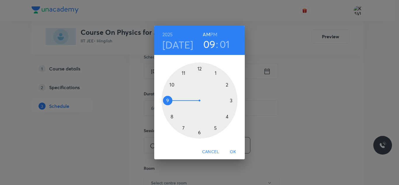
click at [174, 84] on div at bounding box center [200, 101] width 76 height 76
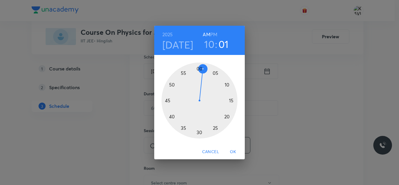
click at [200, 69] on div at bounding box center [200, 101] width 76 height 76
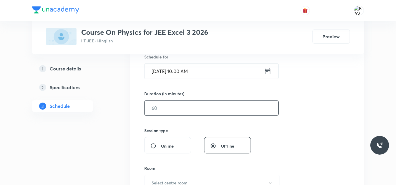
scroll to position [153, 0]
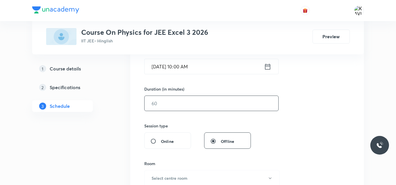
click at [181, 101] on input "text" at bounding box center [212, 103] width 134 height 15
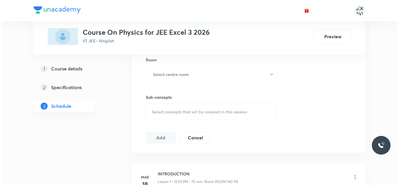
scroll to position [263, 0]
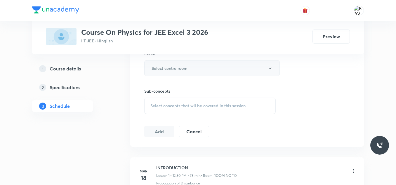
type input "75"
click at [210, 71] on button "Select centre room" at bounding box center [212, 68] width 136 height 16
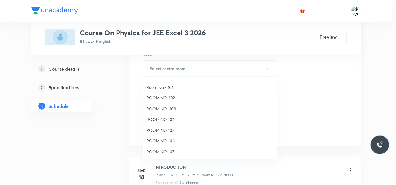
scroll to position [65, 0]
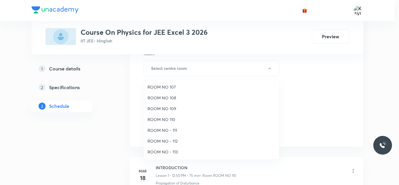
click at [168, 140] on span "ROOM NO - 112" at bounding box center [212, 141] width 128 height 6
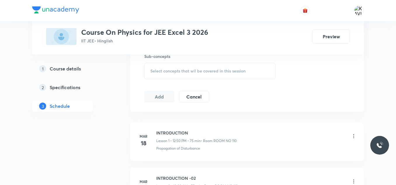
scroll to position [298, 0]
click at [205, 68] on div "Select concepts that wil be covered in this session" at bounding box center [210, 71] width 132 height 16
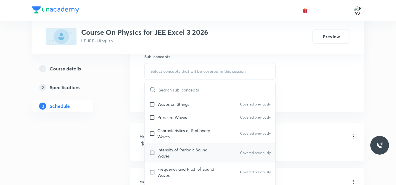
scroll to position [367, 0]
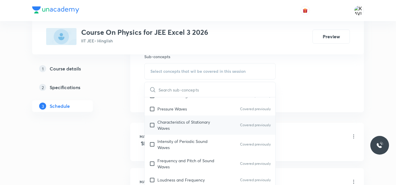
click at [197, 129] on p "Characteristics of Stationary Waves" at bounding box center [187, 125] width 59 height 12
checkbox input "true"
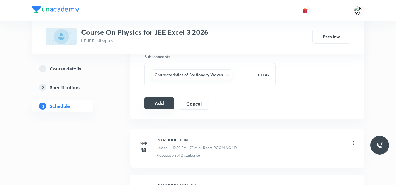
click at [156, 102] on button "Add" at bounding box center [159, 103] width 30 height 12
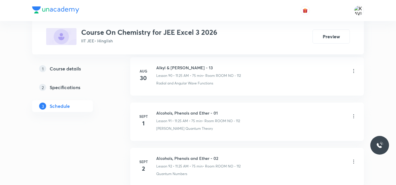
scroll to position [4497, 0]
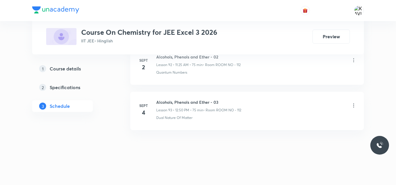
click at [209, 96] on li "[DATE] Alcohols, Phenols and Ether - 03 Lesson 93 • 12:50 PM • 75 min • Room RO…" at bounding box center [247, 111] width 234 height 38
copy h6 "Alcohols, Phenols and Ether - 03"
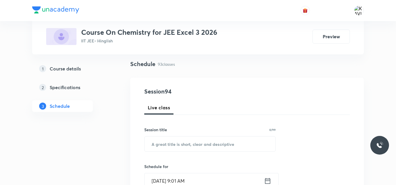
scroll to position [40, 0]
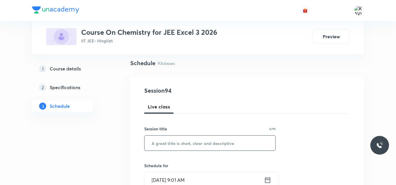
click at [174, 135] on div "​" at bounding box center [210, 142] width 132 height 15
paste input "Alcohols, Phenols and Ether - 03"
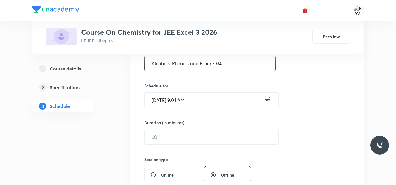
scroll to position [125, 0]
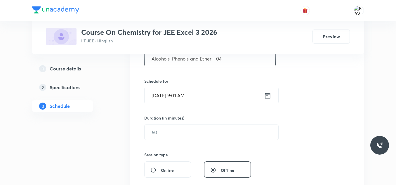
type input "Alcohols, Phenols and Ether - 04"
click at [267, 91] on icon at bounding box center [267, 95] width 7 height 8
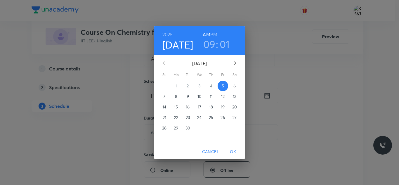
click at [214, 32] on h6 "PM" at bounding box center [213, 34] width 7 height 8
drag, startPoint x: 211, startPoint y: 41, endPoint x: 212, endPoint y: 48, distance: 6.8
click at [212, 48] on h3 "09" at bounding box center [209, 44] width 12 height 12
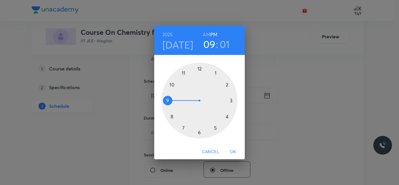
click at [212, 48] on h3 "09" at bounding box center [209, 44] width 12 height 12
click at [199, 69] on div at bounding box center [200, 101] width 76 height 76
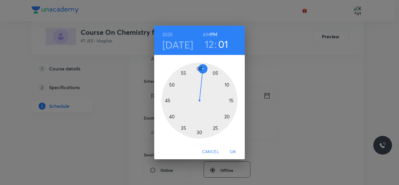
click at [172, 85] on div at bounding box center [200, 101] width 76 height 76
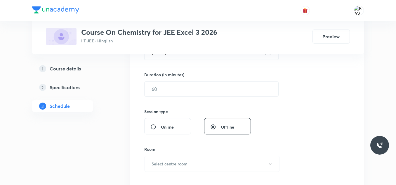
scroll to position [168, 0]
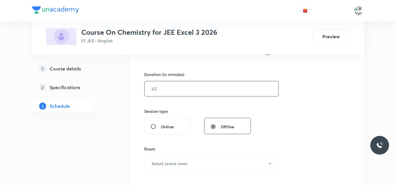
click at [192, 94] on input "text" at bounding box center [212, 88] width 134 height 15
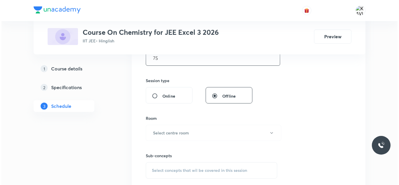
scroll to position [199, 0]
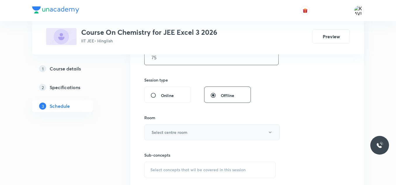
type input "75"
click at [176, 134] on h6 "Select centre room" at bounding box center [170, 132] width 36 height 6
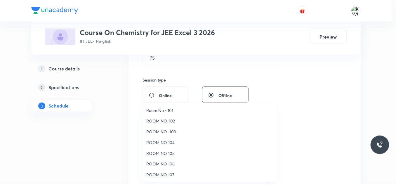
scroll to position [65, 0]
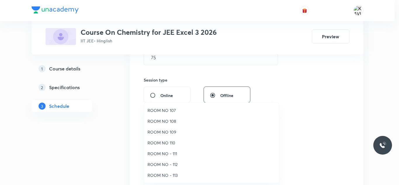
click at [167, 167] on span "ROOM NO - 112" at bounding box center [212, 164] width 128 height 6
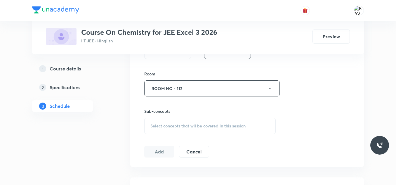
scroll to position [243, 0]
click at [186, 132] on div "Select concepts that wil be covered in this session" at bounding box center [210, 125] width 132 height 16
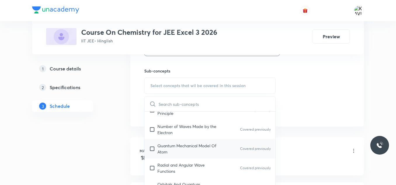
scroll to position [389, 0]
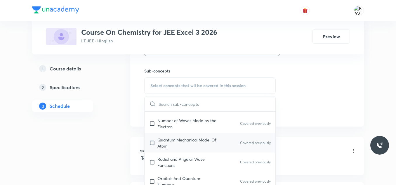
click at [211, 142] on p "Quantum Mechanical Model Of Atom" at bounding box center [187, 143] width 59 height 12
checkbox input "true"
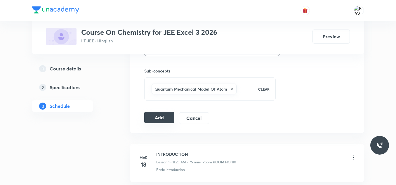
click at [154, 120] on button "Add" at bounding box center [159, 118] width 30 height 12
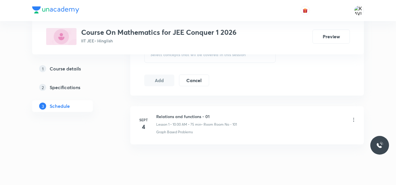
scroll to position [329, 0]
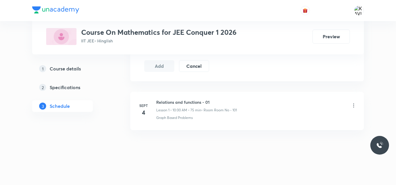
click at [178, 103] on h6 "Relations and functions - 01" at bounding box center [196, 102] width 81 height 6
copy h6 "Relations and functions - 01"
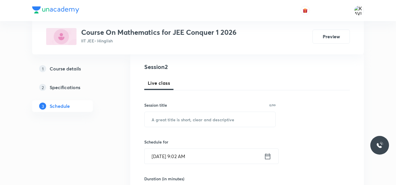
scroll to position [66, 0]
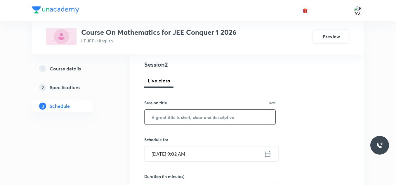
click at [180, 114] on input "text" at bounding box center [210, 117] width 131 height 15
paste input "Relations and functions - 01"
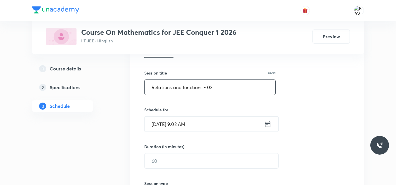
scroll to position [96, 0]
type input "Relations and functions - 02"
click at [269, 123] on icon at bounding box center [267, 124] width 7 height 8
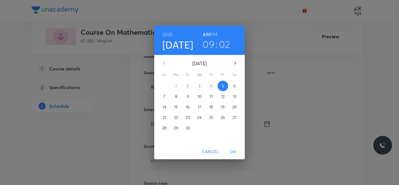
click at [212, 35] on h6 "PM" at bounding box center [213, 34] width 7 height 8
click at [210, 44] on h3 "09" at bounding box center [209, 44] width 12 height 12
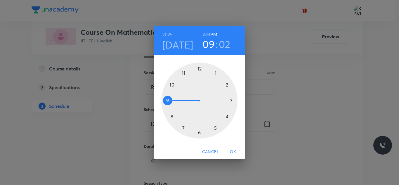
click at [198, 68] on div at bounding box center [200, 101] width 76 height 76
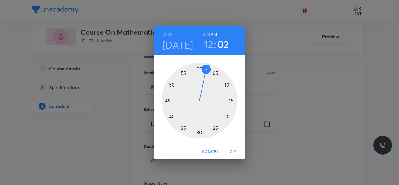
click at [171, 85] on div at bounding box center [200, 101] width 76 height 76
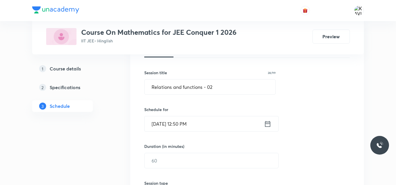
scroll to position [162, 0]
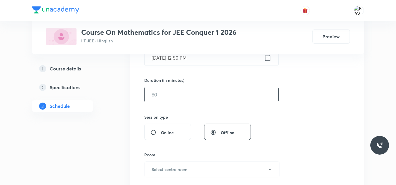
click at [163, 96] on input "text" at bounding box center [212, 94] width 134 height 15
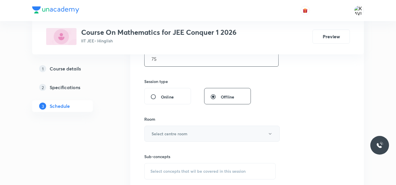
type input "75"
click at [163, 139] on button "Select centre room" at bounding box center [212, 134] width 136 height 16
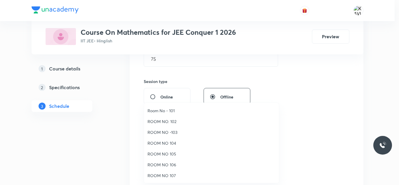
click at [170, 110] on span "Room No - 101" at bounding box center [212, 111] width 128 height 6
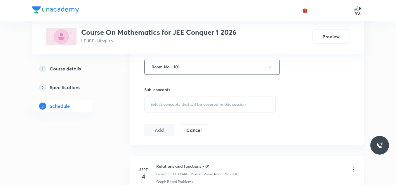
scroll to position [266, 0]
click at [169, 107] on div "Select concepts that wil be covered in this session" at bounding box center [210, 103] width 132 height 16
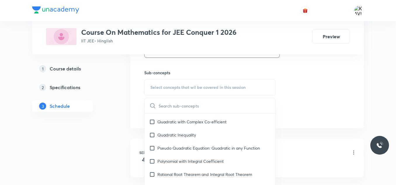
scroll to position [290, 0]
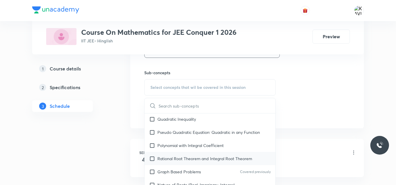
click at [184, 160] on p "Rational Root Theorem and Integral Root Theorem" at bounding box center [205, 158] width 95 height 6
checkbox input "true"
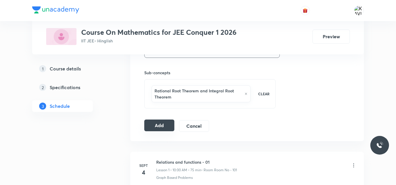
click at [157, 122] on button "Add" at bounding box center [159, 126] width 30 height 12
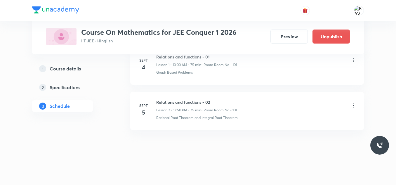
scroll to position [46, 0]
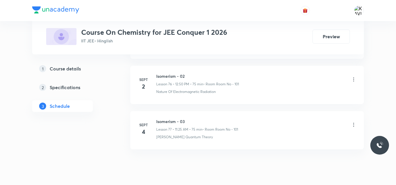
scroll to position [3772, 0]
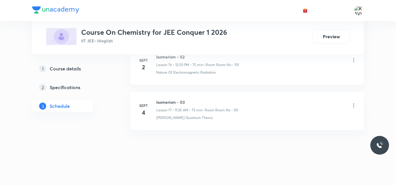
click at [181, 101] on h6 "Isomerism - 03" at bounding box center [197, 102] width 82 height 6
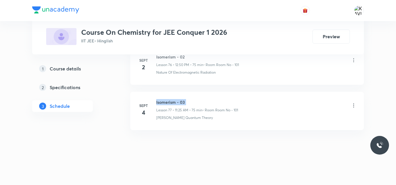
copy h6 "Isomerism - 03"
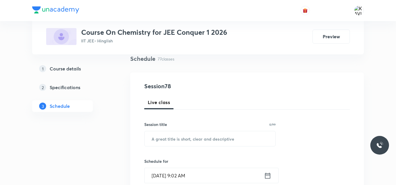
scroll to position [45, 0]
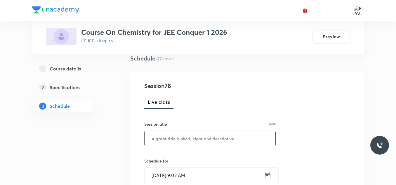
click at [162, 139] on input "text" at bounding box center [210, 138] width 131 height 15
paste input "Isomerism - 03"
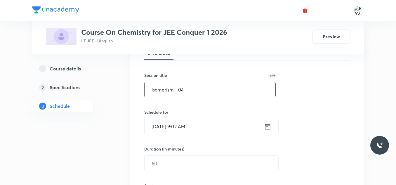
scroll to position [94, 0]
type input "Isomerism - 04"
click at [268, 126] on icon at bounding box center [267, 126] width 7 height 8
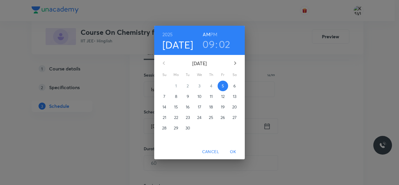
click at [205, 48] on h3 "09" at bounding box center [209, 44] width 12 height 12
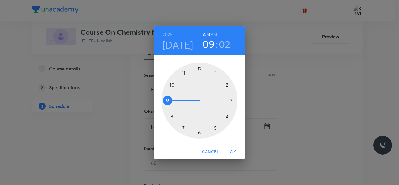
click at [170, 82] on div at bounding box center [200, 101] width 76 height 76
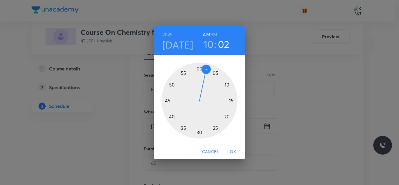
click at [199, 68] on div at bounding box center [200, 101] width 76 height 76
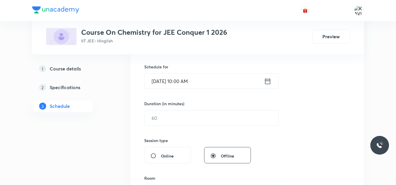
scroll to position [139, 0]
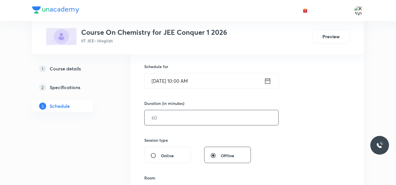
click at [159, 124] on input "text" at bounding box center [212, 117] width 134 height 15
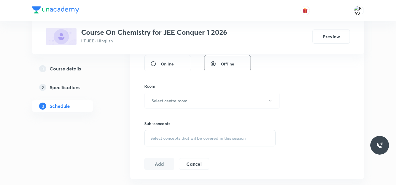
scroll to position [236, 0]
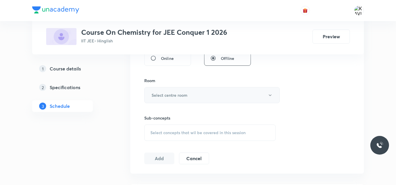
type input "75"
click at [200, 94] on button "Select centre room" at bounding box center [212, 95] width 136 height 16
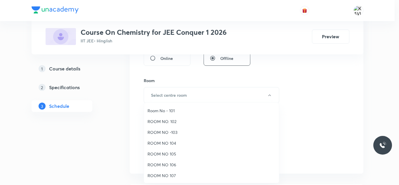
click at [169, 148] on li "ROOM NO 104" at bounding box center [211, 143] width 135 height 11
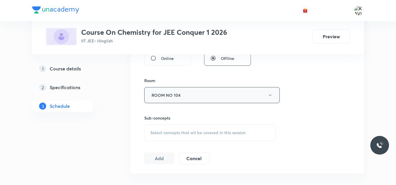
click at [195, 94] on button "ROOM NO 104" at bounding box center [212, 95] width 136 height 16
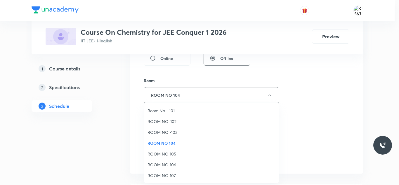
click at [174, 109] on span "Room No - 101" at bounding box center [212, 111] width 128 height 6
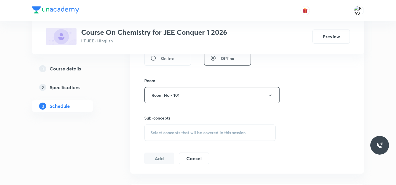
click at [198, 130] on span "Select concepts that wil be covered in this session" at bounding box center [198, 132] width 95 height 5
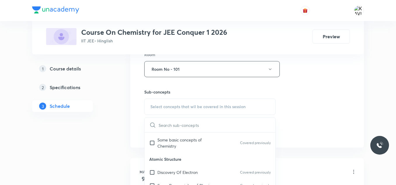
scroll to position [293, 0]
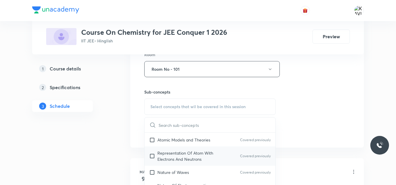
click at [180, 156] on p "Representation Of Atom With Electrons And Neutrons" at bounding box center [187, 156] width 59 height 12
checkbox input "true"
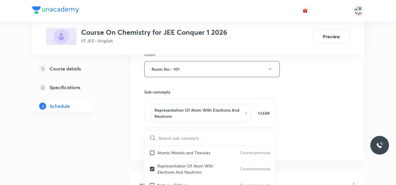
click at [290, 84] on div "Session 78 Live class Session title 14/99 Isomerism - 04 ​ Schedule for Sept 5,…" at bounding box center [247, 7] width 206 height 287
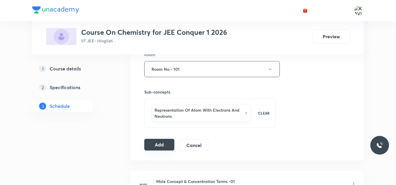
click at [162, 146] on button "Add" at bounding box center [159, 145] width 30 height 12
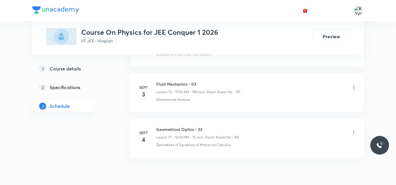
scroll to position [3772, 0]
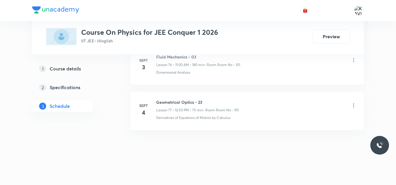
click at [174, 104] on h6 "Geometrical Optics - 23" at bounding box center [197, 102] width 82 height 6
click at [174, 106] on div "Geometrical Optics - 23 Lesson 77 • 12:50 PM • 75 min • Room Room No - 101" at bounding box center [197, 106] width 82 height 14
click at [164, 100] on h6 "Geometrical Optics - 23" at bounding box center [197, 102] width 82 height 6
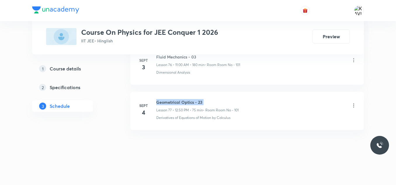
click at [164, 100] on h6 "Geometrical Optics - 23" at bounding box center [197, 102] width 82 height 6
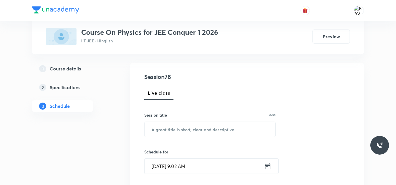
scroll to position [55, 0]
click at [181, 128] on input "text" at bounding box center [210, 128] width 131 height 15
paste input "Geometrical Optics - 23"
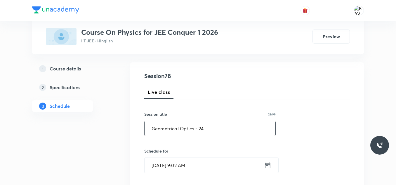
scroll to position [114, 0]
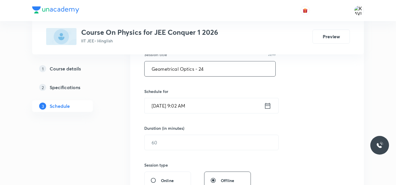
type input "Geometrical Optics - 24"
click at [268, 110] on div "[DATE] 9:02 AM ​" at bounding box center [211, 105] width 134 height 15
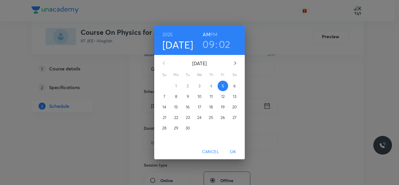
click at [205, 48] on h3 "09" at bounding box center [209, 44] width 12 height 12
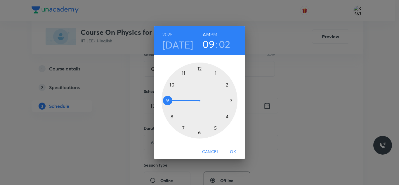
click at [183, 73] on div at bounding box center [200, 101] width 76 height 76
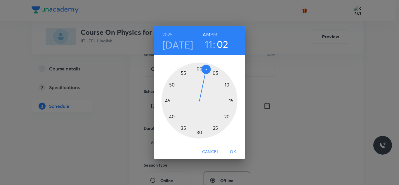
click at [216, 128] on div at bounding box center [200, 101] width 76 height 76
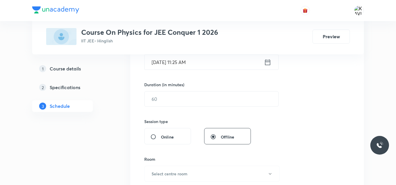
scroll to position [159, 0]
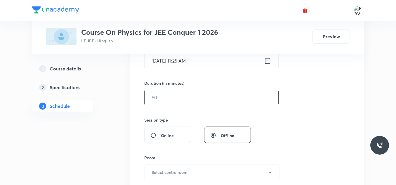
click at [185, 97] on input "text" at bounding box center [212, 97] width 134 height 15
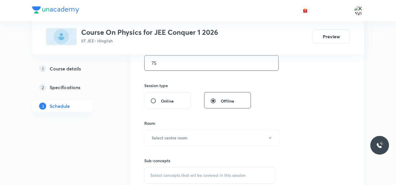
scroll to position [195, 0]
type input "75"
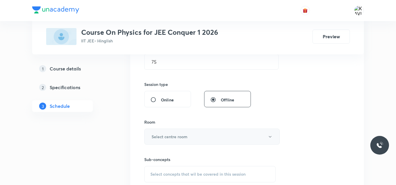
click at [168, 135] on h6 "Select centre room" at bounding box center [170, 137] width 36 height 6
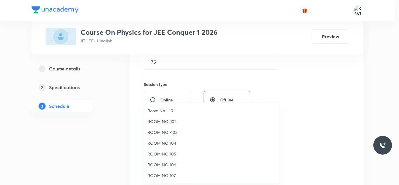
click at [174, 110] on span "Room No - 101" at bounding box center [212, 111] width 128 height 6
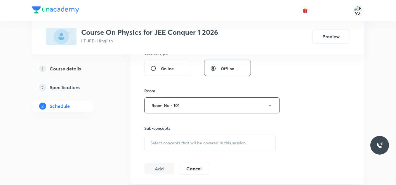
scroll to position [227, 0]
click at [172, 142] on span "Select concepts that wil be covered in this session" at bounding box center [198, 142] width 95 height 5
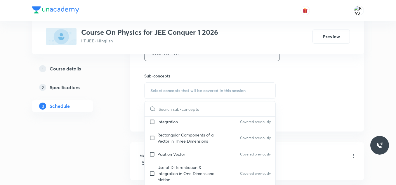
scroll to position [246, 0]
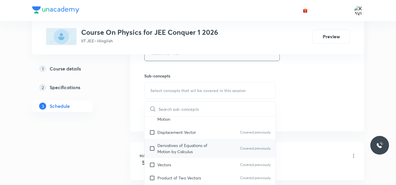
click at [189, 149] on p "Derivatives of Equations of Motion by Calculus" at bounding box center [187, 148] width 59 height 12
checkbox input "true"
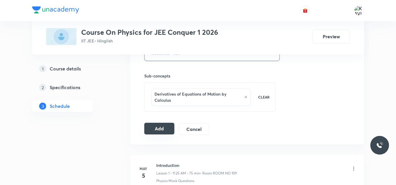
click at [168, 132] on button "Add" at bounding box center [159, 129] width 30 height 12
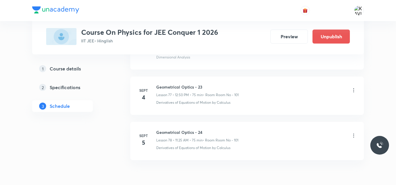
scroll to position [3549, 0]
